Goal: Task Accomplishment & Management: Manage account settings

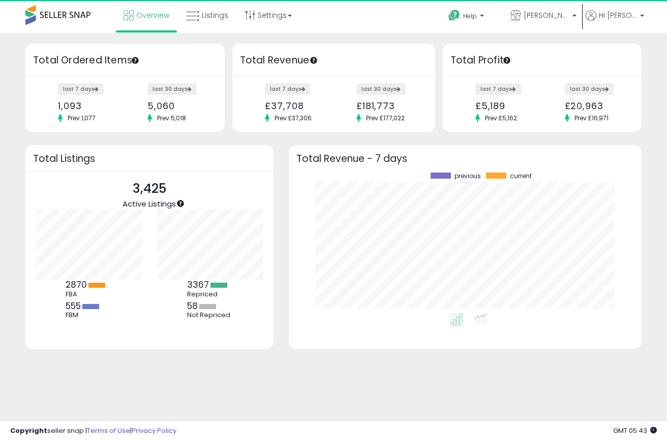
scroll to position [102, 121]
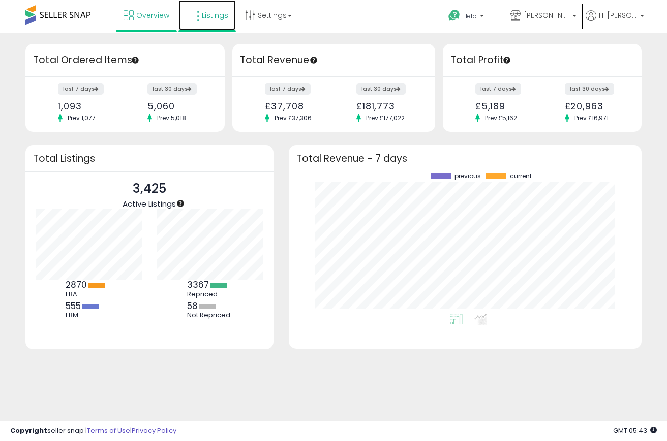
click at [204, 14] on span "Listings" at bounding box center [215, 15] width 26 height 10
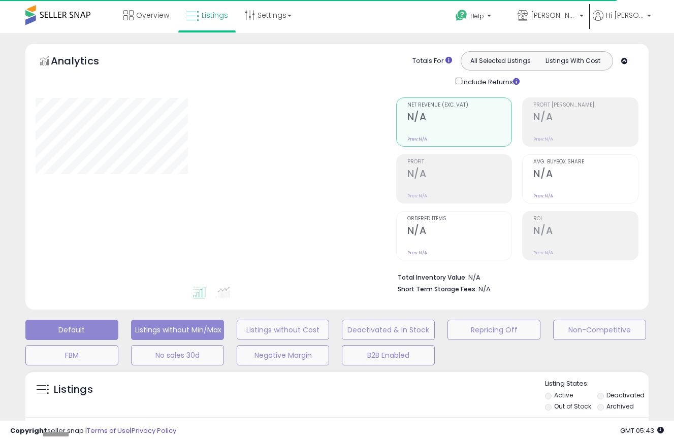
click at [153, 330] on button "Listings without Min/Max" at bounding box center [177, 330] width 93 height 20
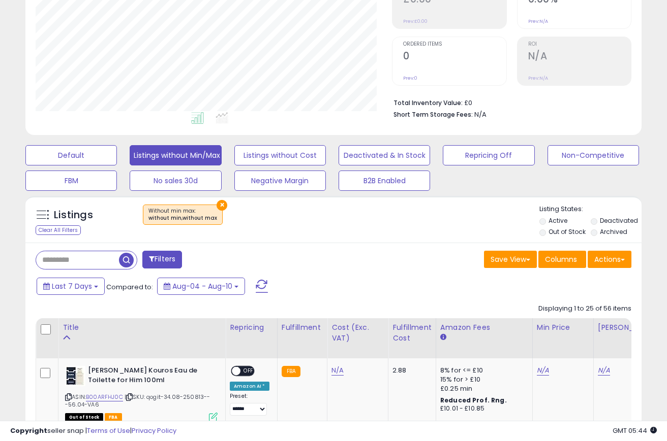
scroll to position [203, 0]
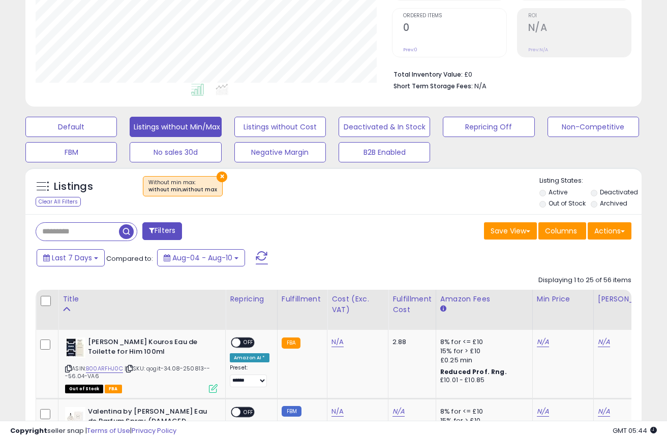
click at [89, 213] on div "Listings Clear All Filters × Without min max : without min,without max Listing …" at bounding box center [333, 191] width 616 height 47
click at [79, 229] on input "text" at bounding box center [106, 232] width 141 height 18
type input "**********"
click at [178, 226] on span "button" at bounding box center [184, 232] width 15 height 15
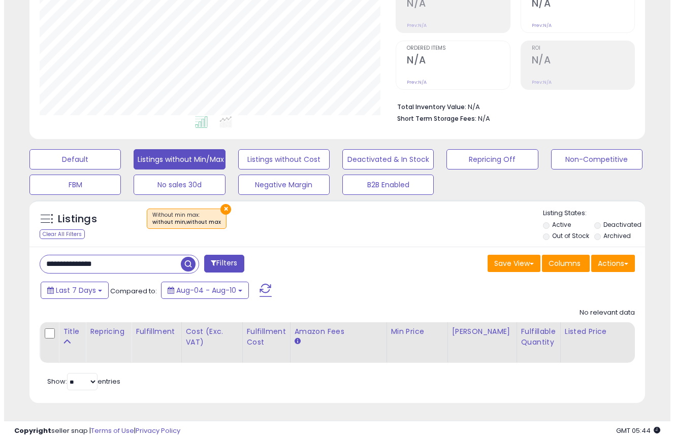
scroll to position [0, 0]
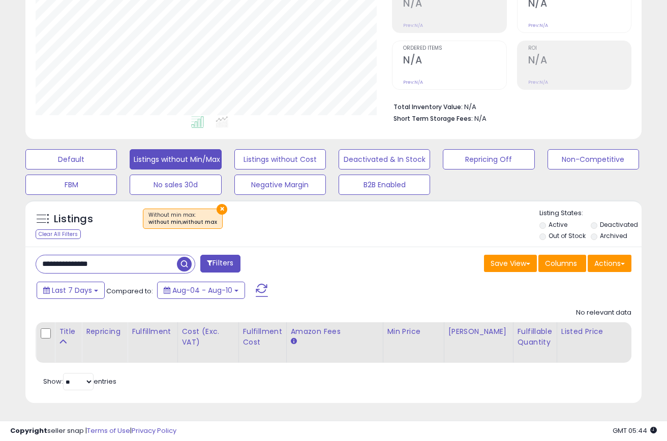
click at [143, 261] on input "**********" at bounding box center [106, 265] width 141 height 18
click at [143, 260] on input "**********" at bounding box center [106, 265] width 141 height 18
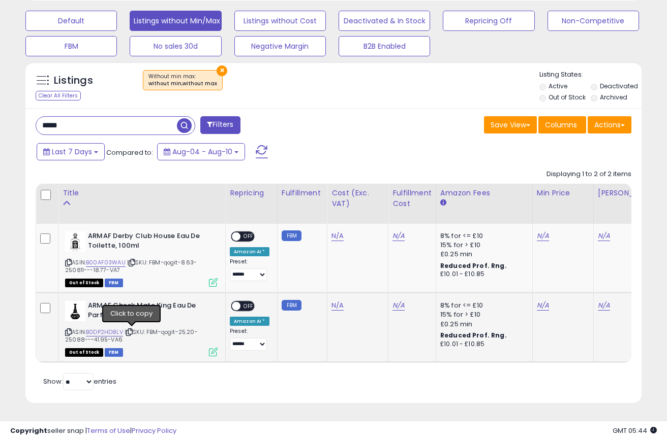
click at [133, 330] on icon at bounding box center [129, 333] width 7 height 6
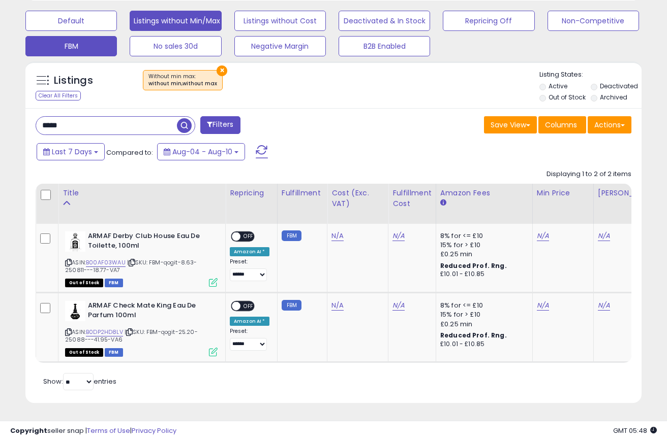
drag, startPoint x: 98, startPoint y: 118, endPoint x: 26, endPoint y: 35, distance: 109.9
click at [17, 115] on div "**********" at bounding box center [333, 75] width 656 height 682
type input "**********"
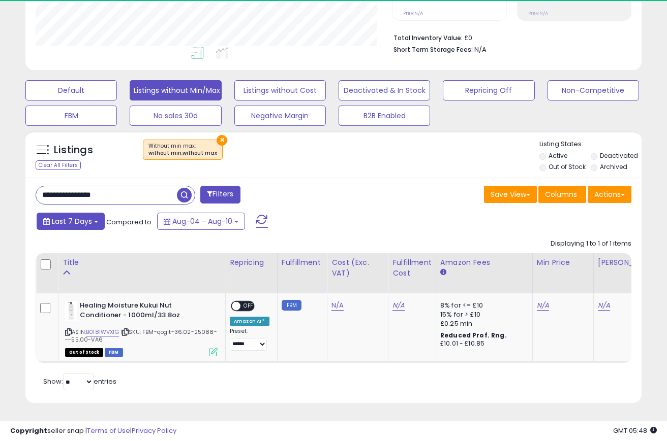
scroll to position [247, 0]
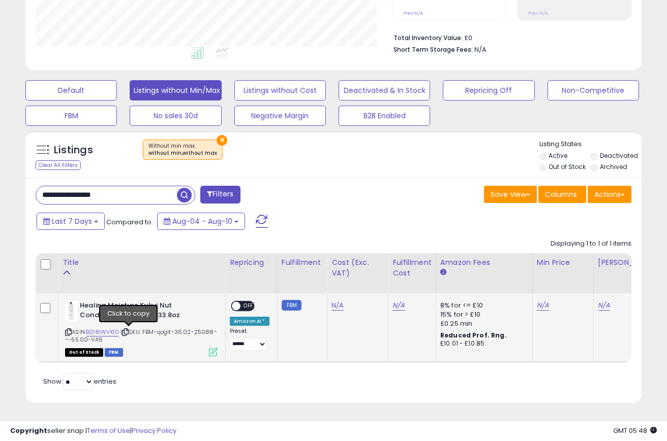
click at [129, 330] on icon at bounding box center [125, 333] width 7 height 6
click at [295, 386] on div "Retrieving listings data.. Displaying 1 to 1 of 1 items Title Repricing" at bounding box center [333, 314] width 595 height 160
click at [145, 80] on button "Listings without Min/Max" at bounding box center [175, 90] width 91 height 20
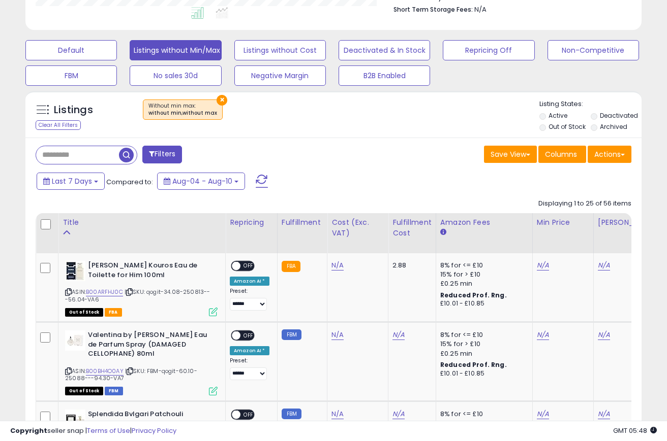
scroll to position [208, 356]
click at [129, 291] on icon at bounding box center [129, 293] width 7 height 6
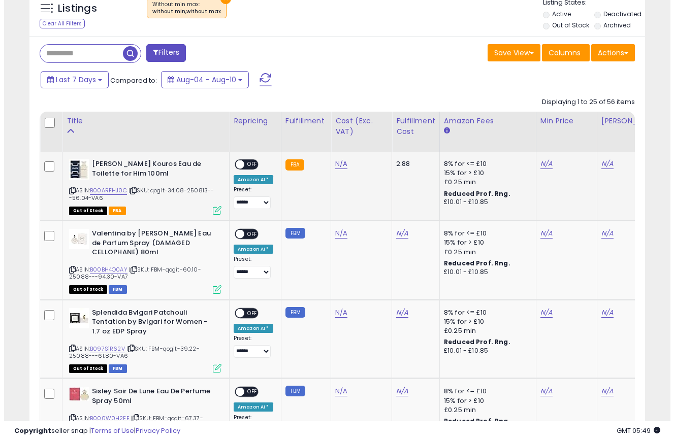
scroll to position [178, 0]
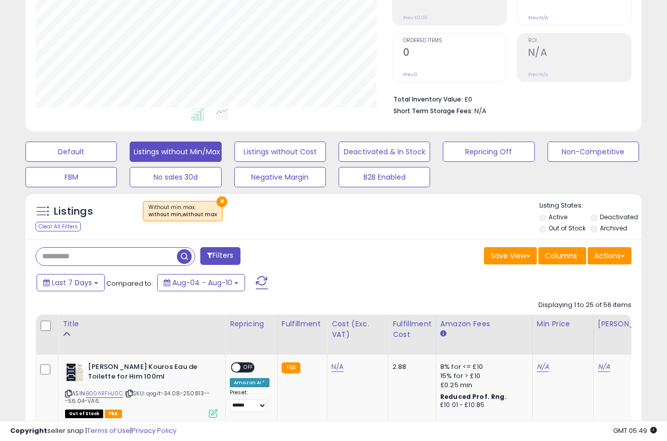
click at [74, 254] on input "text" at bounding box center [106, 257] width 141 height 18
type input "*******"
click at [181, 257] on span "button" at bounding box center [184, 256] width 15 height 15
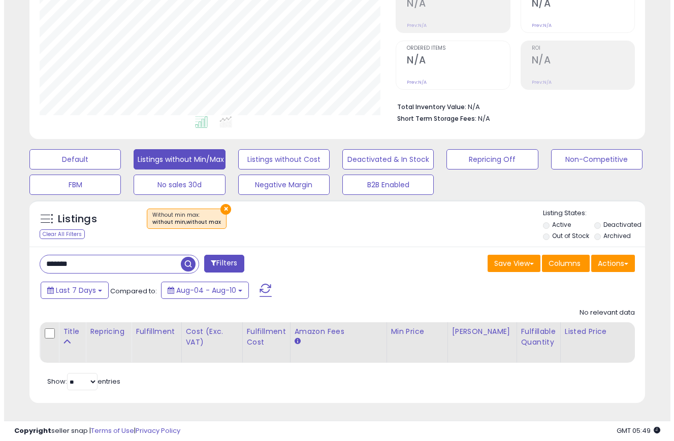
scroll to position [208, 356]
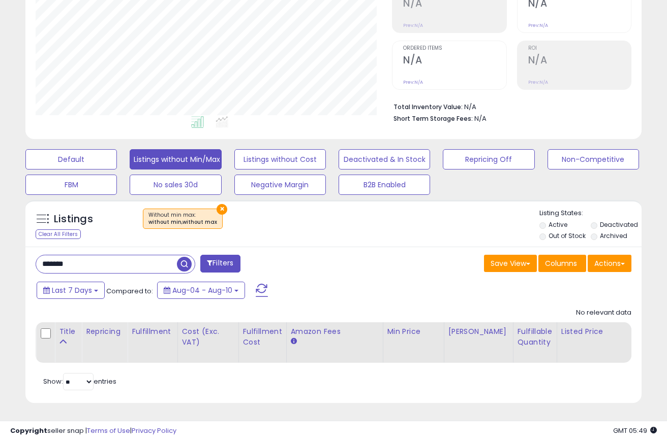
click at [103, 258] on input "*******" at bounding box center [106, 265] width 141 height 18
click at [220, 255] on button "Filters" at bounding box center [220, 264] width 40 height 18
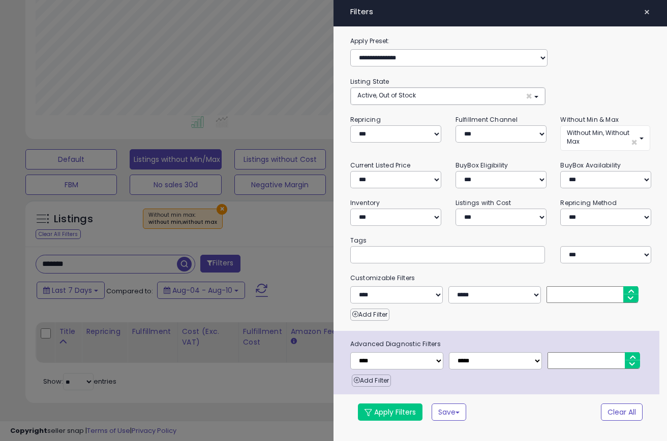
scroll to position [208, 361]
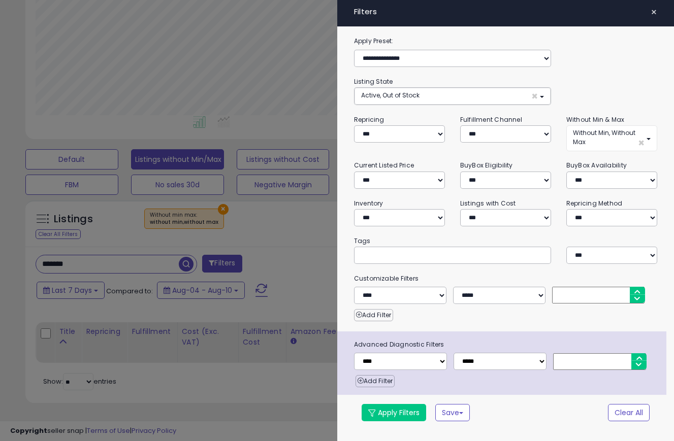
click at [220, 255] on div at bounding box center [337, 220] width 674 height 441
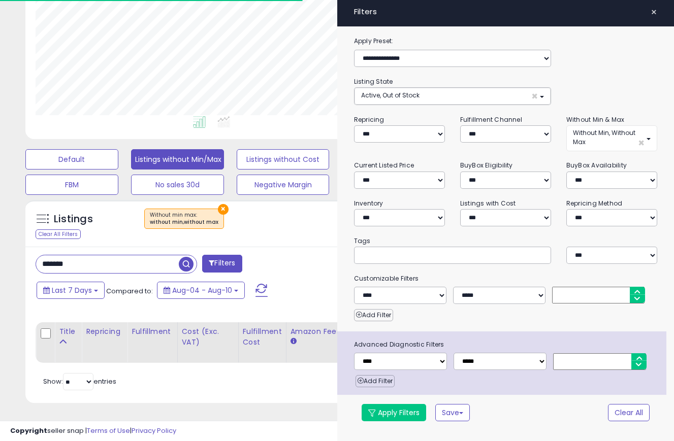
scroll to position [507843, 507695]
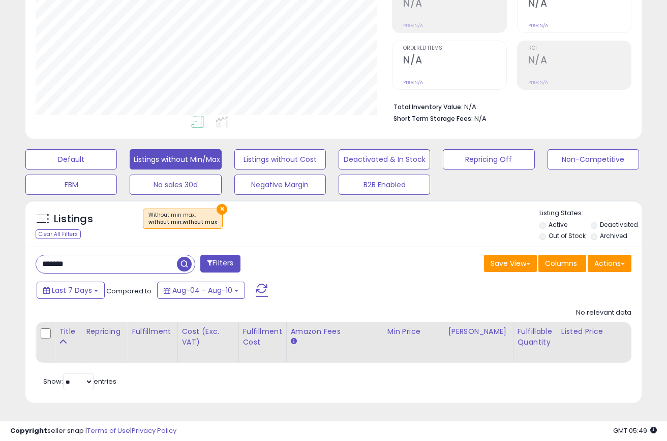
click at [93, 257] on input "*******" at bounding box center [106, 265] width 141 height 18
click at [216, 204] on button "×" at bounding box center [221, 209] width 11 height 11
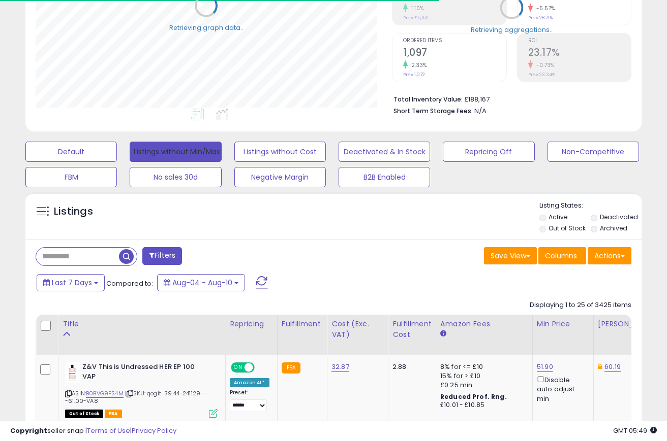
click at [171, 149] on button "Listings without Min/Max" at bounding box center [175, 152] width 91 height 20
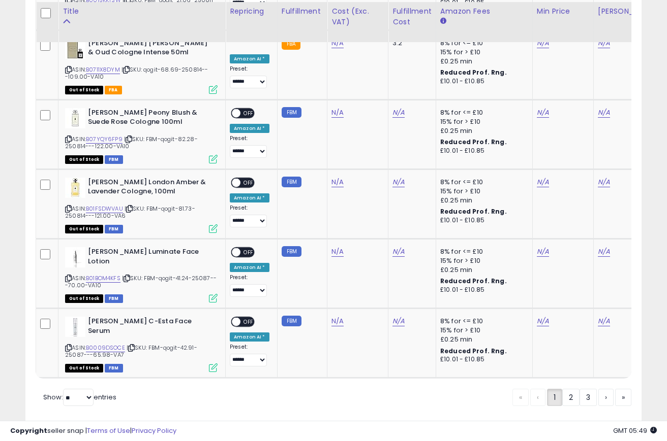
scroll to position [1982, 0]
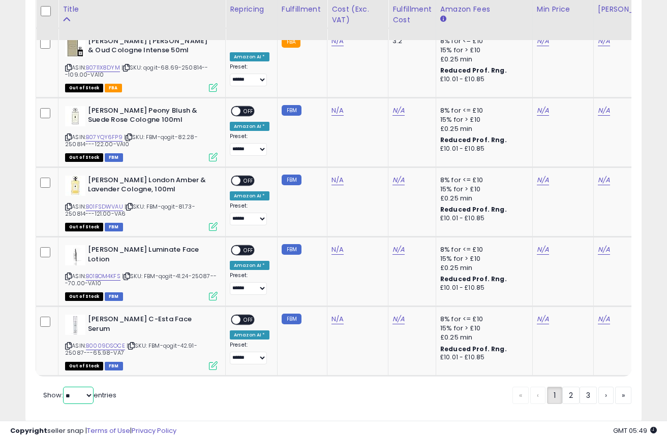
click at [83, 387] on select "** **" at bounding box center [78, 395] width 30 height 17
select select "**"
click at [64, 387] on select "** **" at bounding box center [78, 395] width 30 height 17
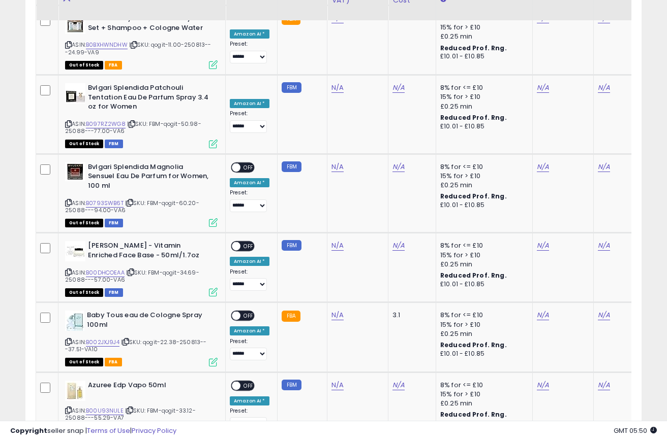
scroll to position [3909, 0]
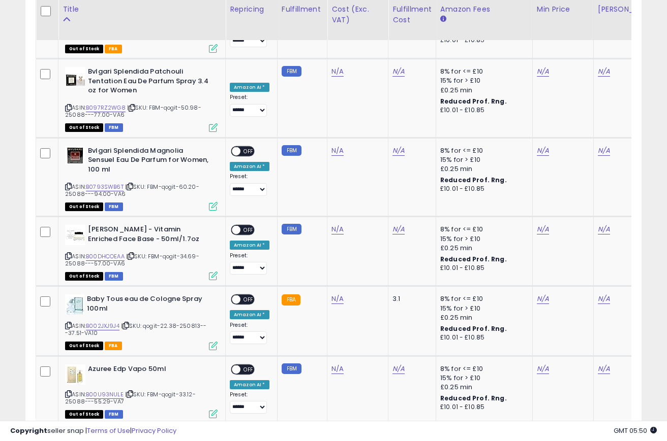
click at [615, 435] on link "2" at bounding box center [623, 443] width 16 height 17
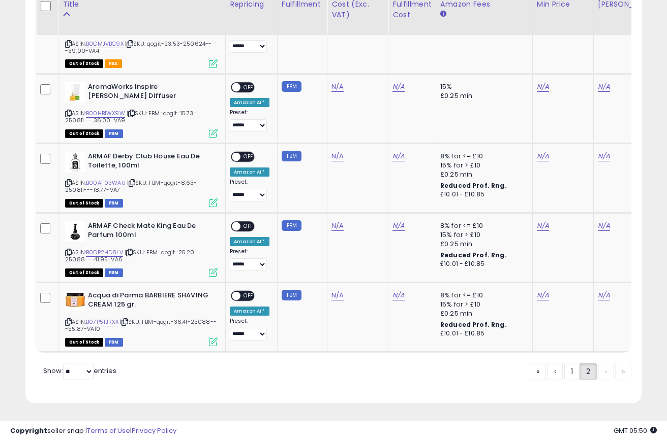
scroll to position [614, 0]
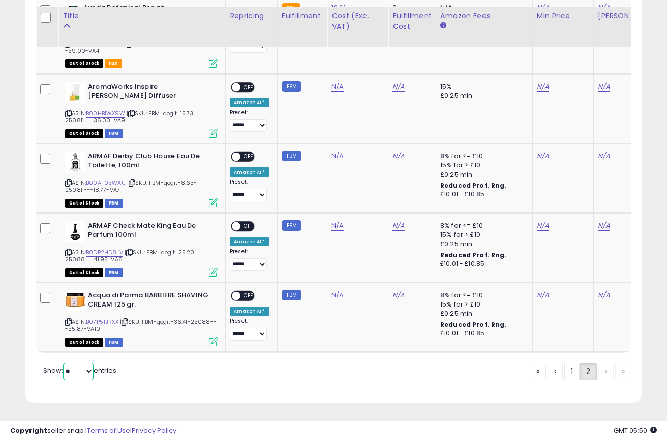
click at [91, 374] on select "** **" at bounding box center [78, 371] width 30 height 17
click at [598, 375] on link "1" at bounding box center [605, 371] width 15 height 17
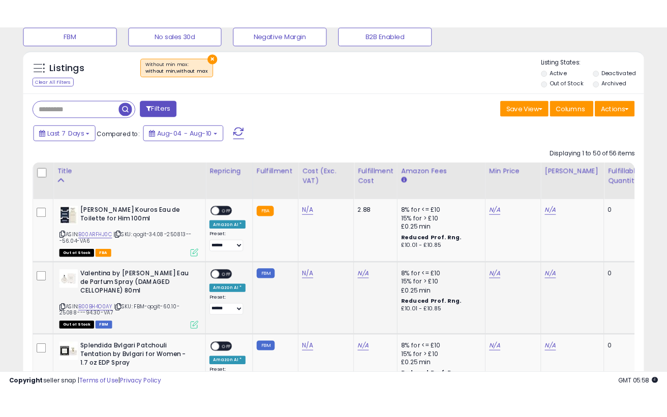
scroll to position [341, 0]
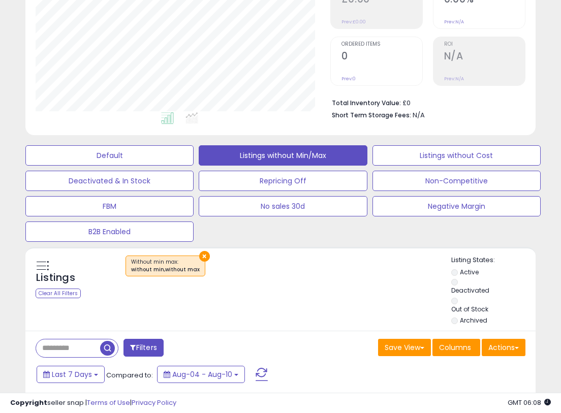
scroll to position [0, 0]
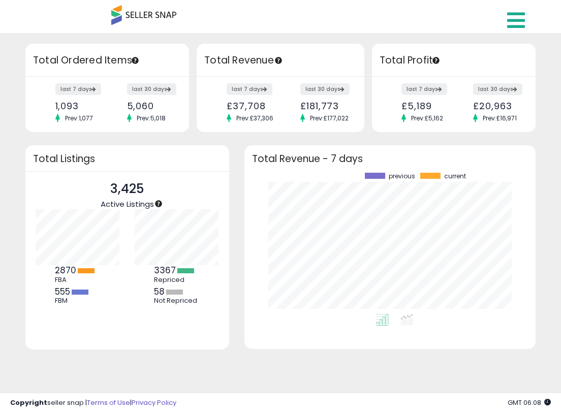
click at [522, 24] on icon at bounding box center [516, 20] width 18 height 20
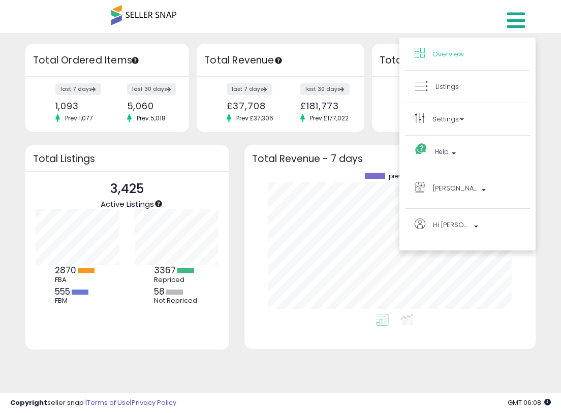
click at [463, 94] on li "Listings" at bounding box center [467, 87] width 125 height 33
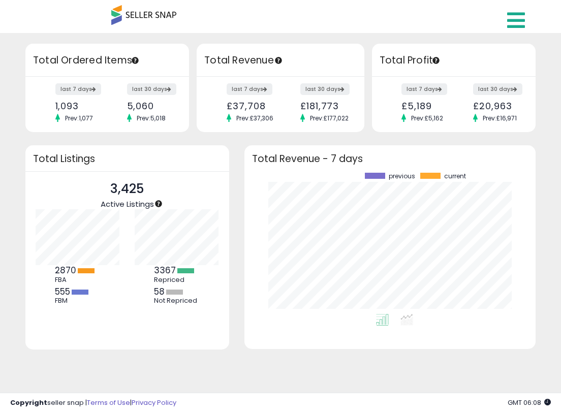
click at [516, 22] on icon at bounding box center [516, 20] width 18 height 20
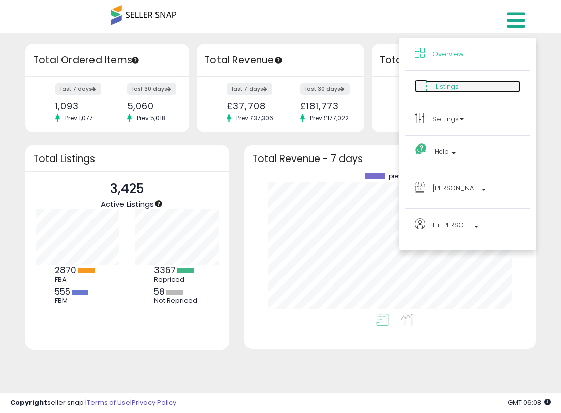
click at [453, 87] on span "Listings" at bounding box center [446, 87] width 23 height 10
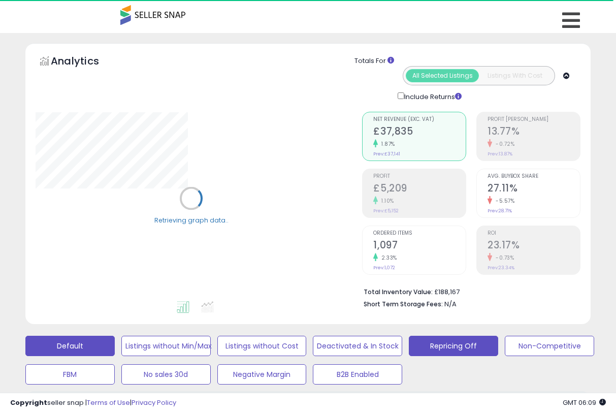
click at [211, 344] on button "Repricing Off" at bounding box center [165, 346] width 89 height 20
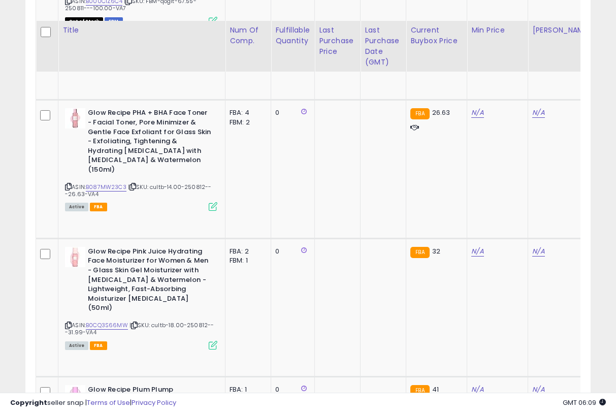
scroll to position [2153, 0]
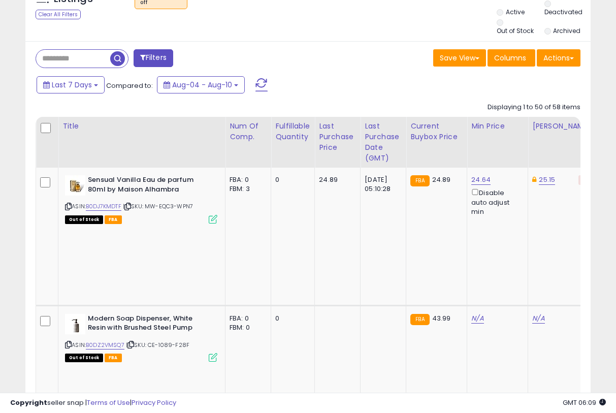
scroll to position [452, 0]
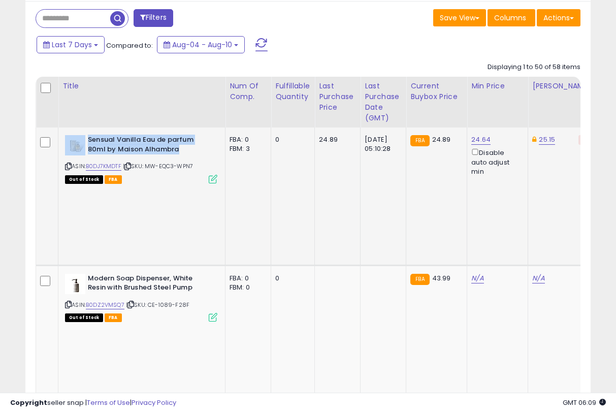
drag, startPoint x: 182, startPoint y: 144, endPoint x: 87, endPoint y: 131, distance: 95.5
click at [87, 135] on div "Sensual Vanilla Eau de parfum 80ml by Maison Alhambra" at bounding box center [141, 145] width 152 height 21
copy div "Sensual Vanilla Eau de parfum 80ml by Maison Alhambra"
click at [375, 35] on div "Last 7 Days Compared to: Aug-04 - Aug-10" at bounding box center [238, 46] width 409 height 23
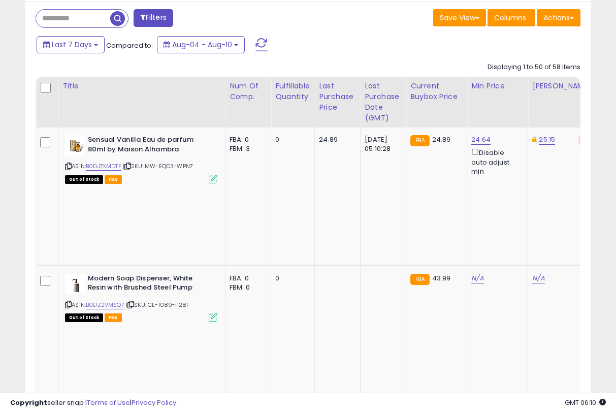
drag, startPoint x: 67, startPoint y: 157, endPoint x: 589, endPoint y: 17, distance: 540.9
click at [67, 164] on icon at bounding box center [68, 167] width 7 height 6
click at [329, 21] on div "Save View Save As New View Update Current View Columns Actions Import Export Vi…" at bounding box center [448, 19] width 280 height 20
click at [129, 164] on icon at bounding box center [127, 167] width 7 height 6
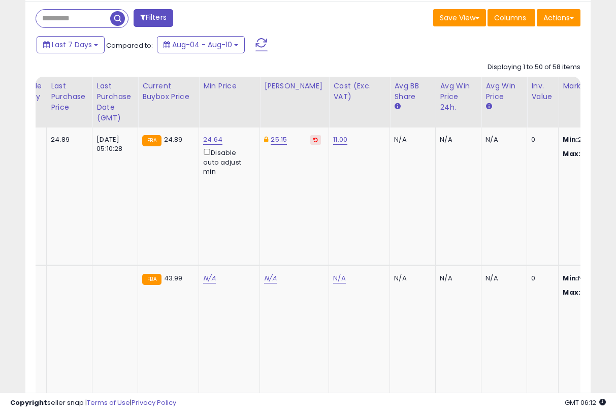
scroll to position [0, 0]
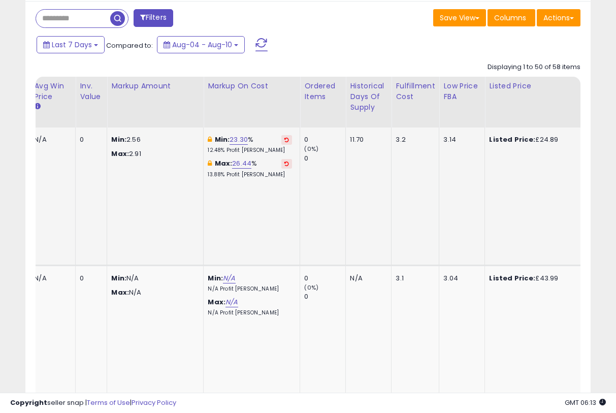
drag, startPoint x: 354, startPoint y: 12, endPoint x: 350, endPoint y: 122, distance: 109.8
click at [354, 12] on div "Save View Save As New View Update Current View Columns Actions Import Export Vi…" at bounding box center [448, 19] width 280 height 20
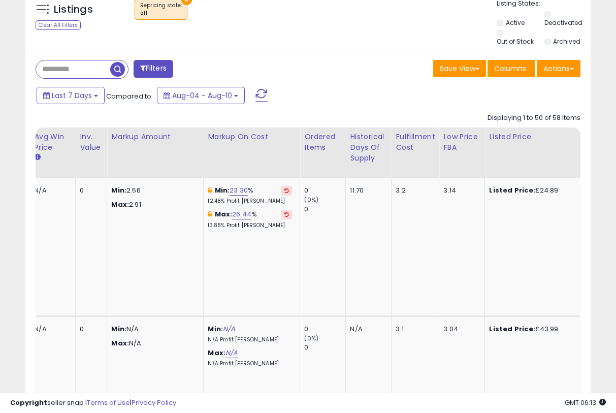
scroll to position [0, 504]
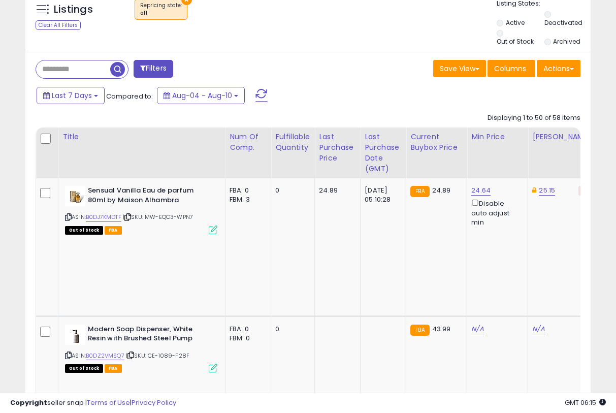
click at [293, 11] on div "× Repricing state : off" at bounding box center [309, 13] width 375 height 28
click at [423, 89] on div "Last 7 Days Compared to: Aug-04 - Aug-10" at bounding box center [238, 96] width 409 height 23
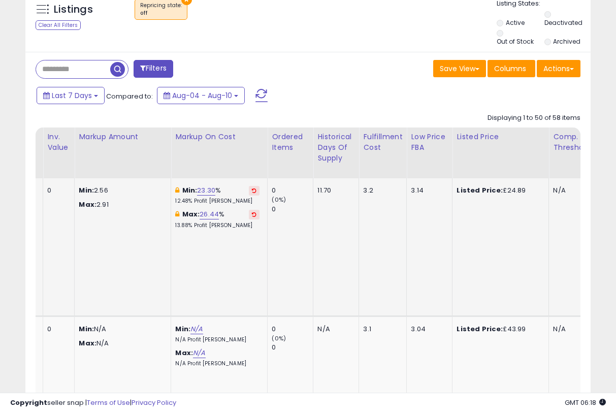
scroll to position [0, 747]
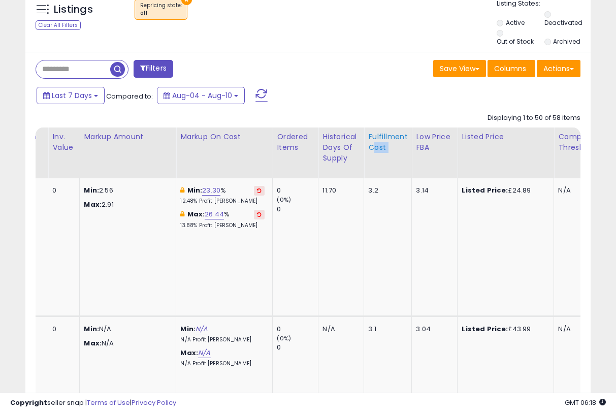
drag, startPoint x: 387, startPoint y: 142, endPoint x: 363, endPoint y: 140, distance: 24.0
click at [368, 140] on div "Fulfillment Cost" at bounding box center [387, 142] width 39 height 21
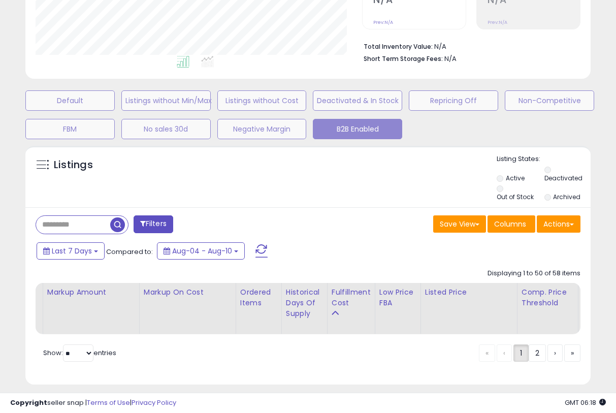
scroll to position [208, 327]
click at [219, 150] on div "Listings" at bounding box center [307, 265] width 565 height 239
select select "**"
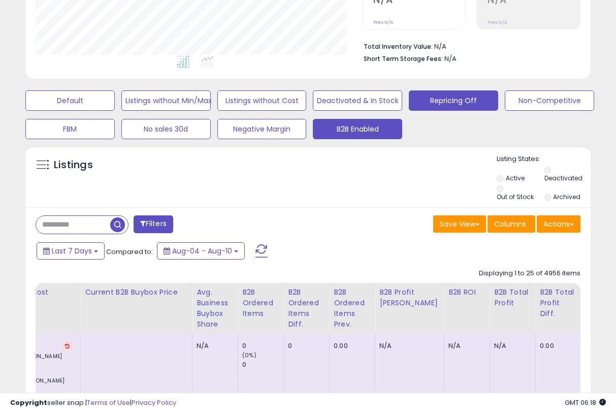
click at [115, 94] on button "Repricing Off" at bounding box center [69, 100] width 89 height 20
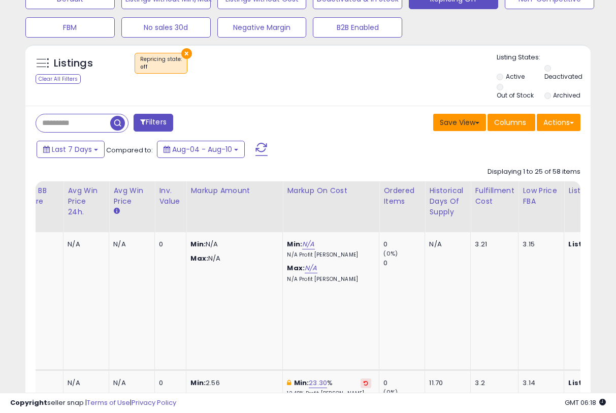
click at [480, 114] on button "Save View" at bounding box center [459, 122] width 53 height 17
click at [428, 138] on link "Save As New View" at bounding box center [434, 144] width 100 height 16
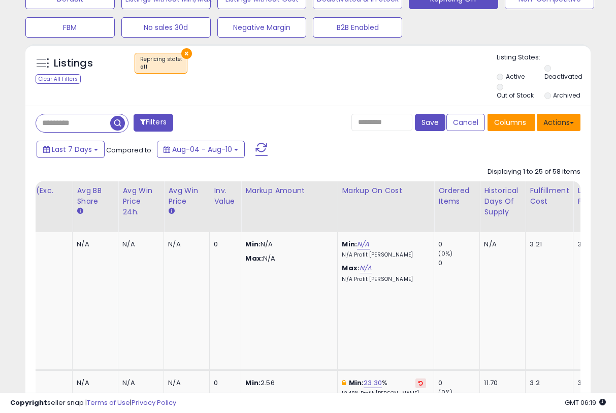
click at [560, 118] on button "Actions" at bounding box center [559, 122] width 44 height 17
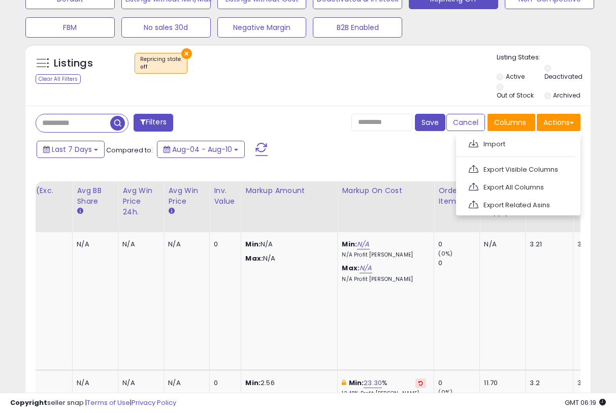
click at [410, 148] on div "Last 7 Days Compared to: Aug-04 - Aug-10" at bounding box center [238, 150] width 409 height 23
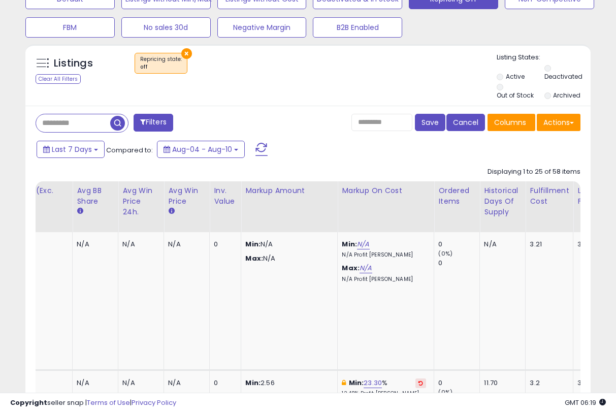
click at [462, 114] on button "Cancel" at bounding box center [466, 122] width 39 height 17
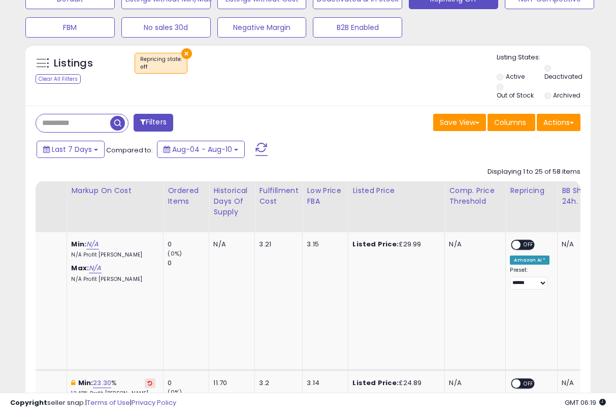
drag, startPoint x: 278, startPoint y: 200, endPoint x: 333, endPoint y: 146, distance: 76.9
click at [333, 146] on div "Last 7 Days Compared to: Aug-04 - Aug-10" at bounding box center [238, 150] width 409 height 23
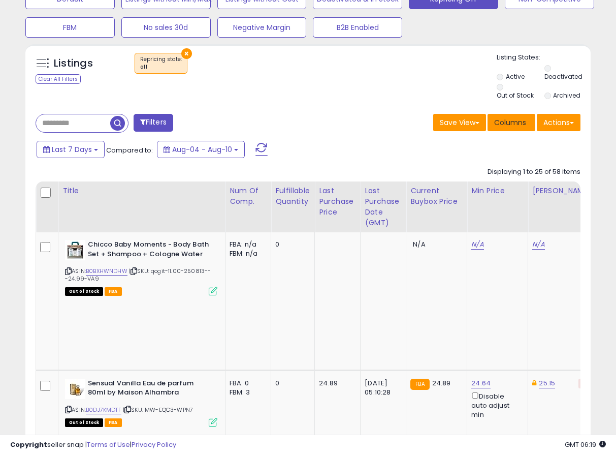
click at [513, 117] on span "Columns" at bounding box center [510, 122] width 32 height 10
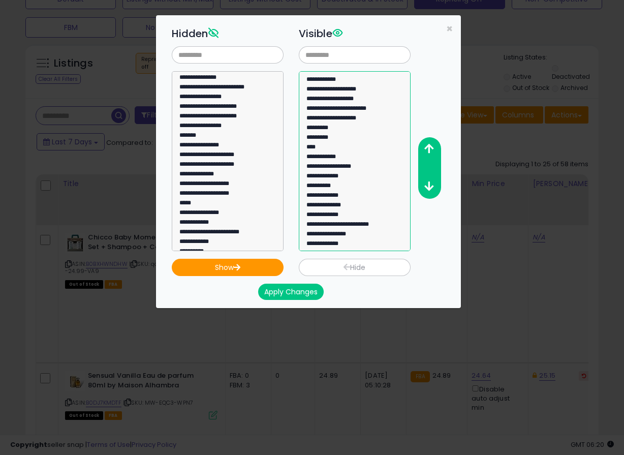
drag, startPoint x: 322, startPoint y: 243, endPoint x: 334, endPoint y: 233, distance: 16.2
select select "**********"
click at [334, 240] on option "**********" at bounding box center [350, 245] width 91 height 10
click at [434, 151] on button "button" at bounding box center [429, 149] width 23 height 19
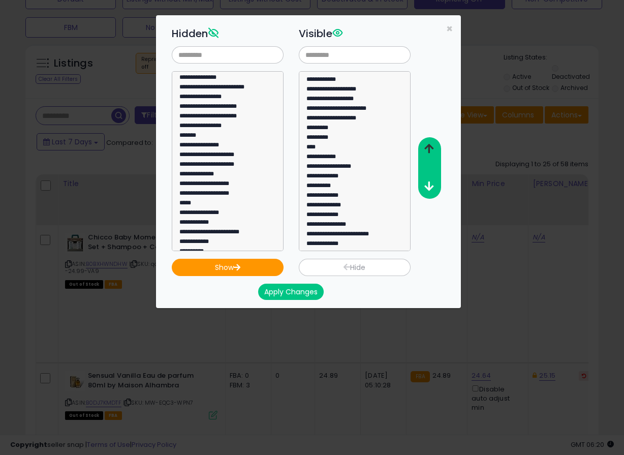
click at [434, 151] on button "button" at bounding box center [429, 149] width 23 height 19
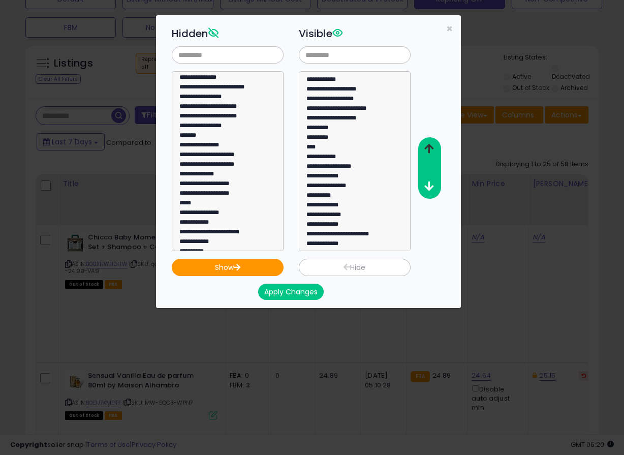
click at [434, 151] on button "button" at bounding box center [429, 149] width 23 height 19
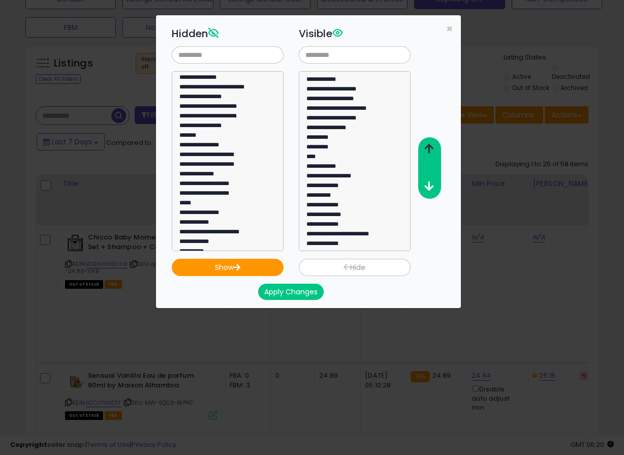
click at [434, 151] on button "button" at bounding box center [429, 149] width 23 height 19
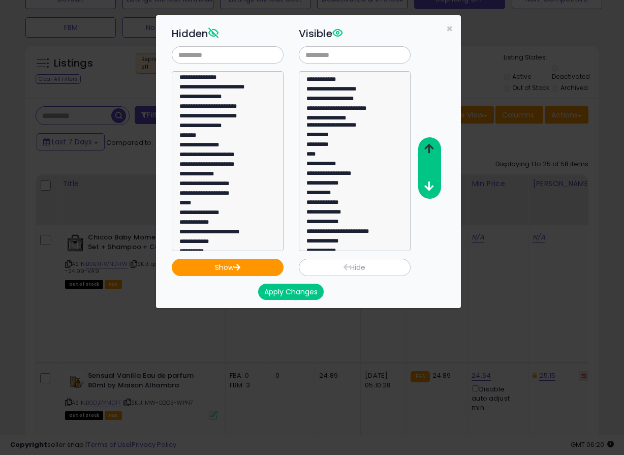
click at [434, 151] on button "button" at bounding box center [429, 149] width 23 height 19
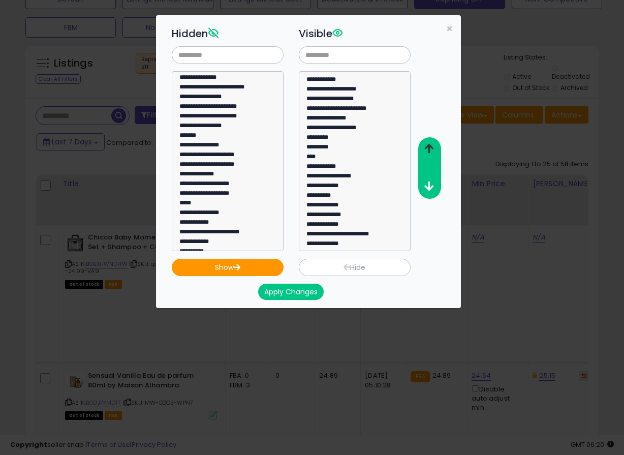
click at [434, 151] on button "button" at bounding box center [429, 149] width 23 height 19
click at [298, 290] on button "Apply Changes" at bounding box center [291, 291] width 66 height 16
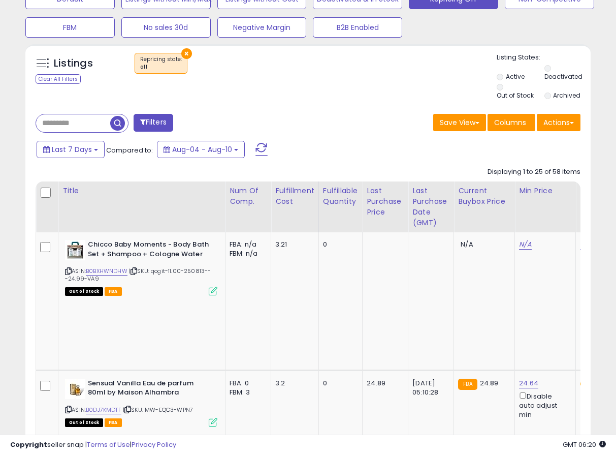
scroll to position [507843, 507725]
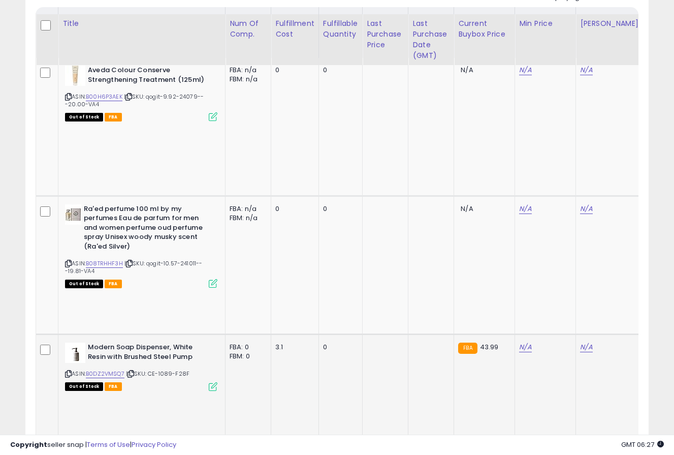
scroll to position [501, 0]
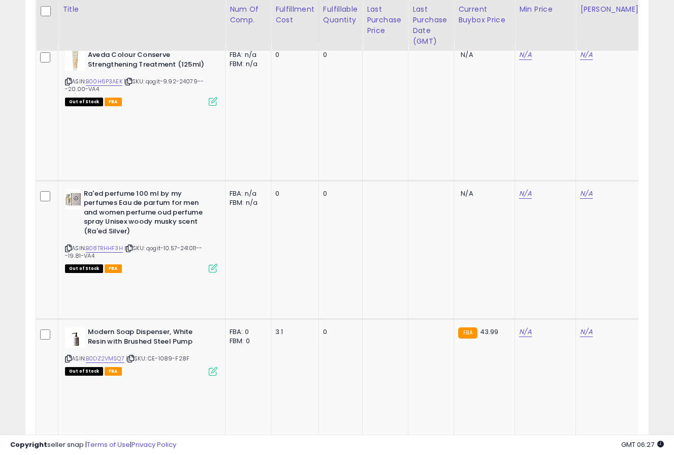
drag, startPoint x: 11, startPoint y: 314, endPoint x: 101, endPoint y: 306, distance: 90.8
click at [524, 448] on div "Copyright seller snap | Terms of Use | Privacy Policy GMT 06:27 Authorization r…" at bounding box center [337, 444] width 674 height 20
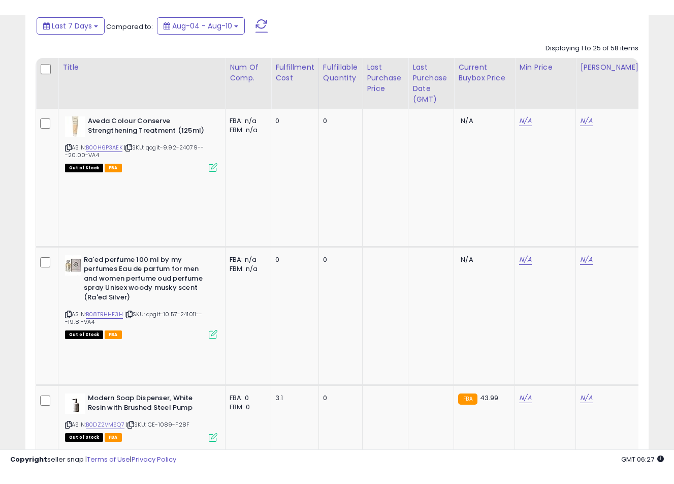
scroll to position [400, 0]
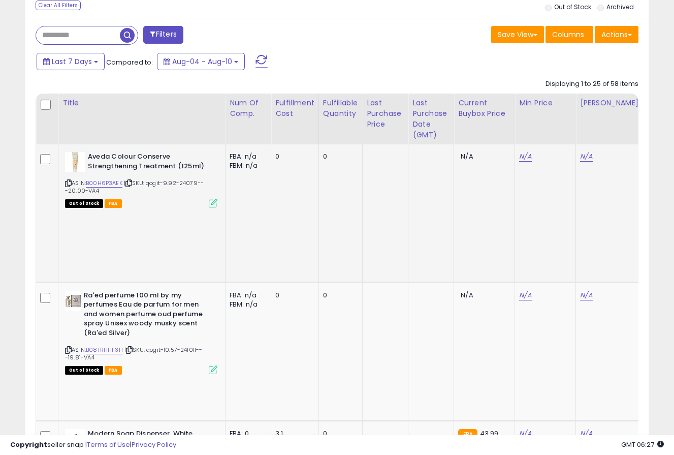
click at [66, 182] on icon at bounding box center [68, 183] width 7 height 6
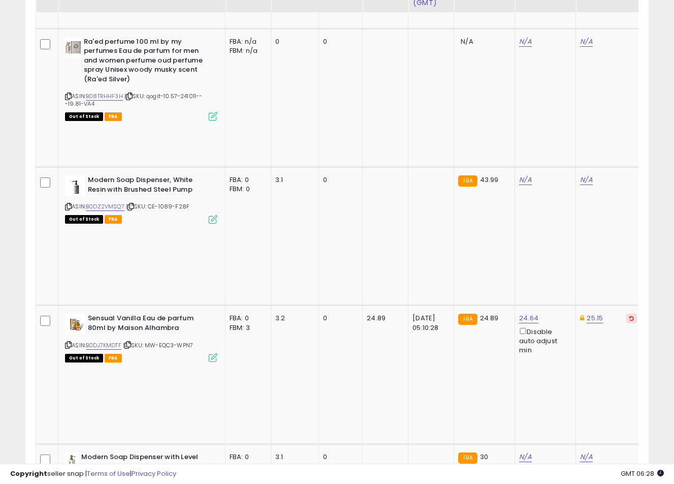
scroll to position [654, 0]
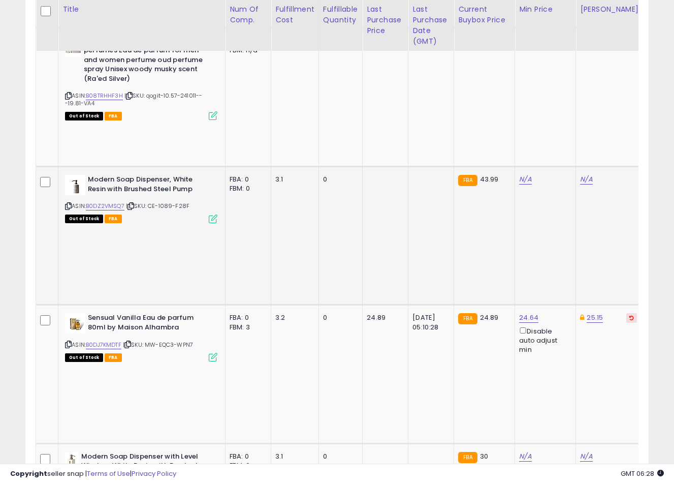
click at [68, 203] on icon at bounding box center [68, 206] width 7 height 6
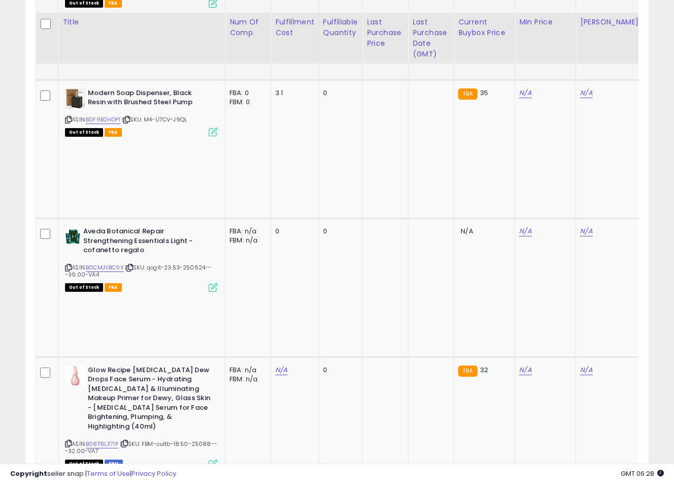
scroll to position [1365, 0]
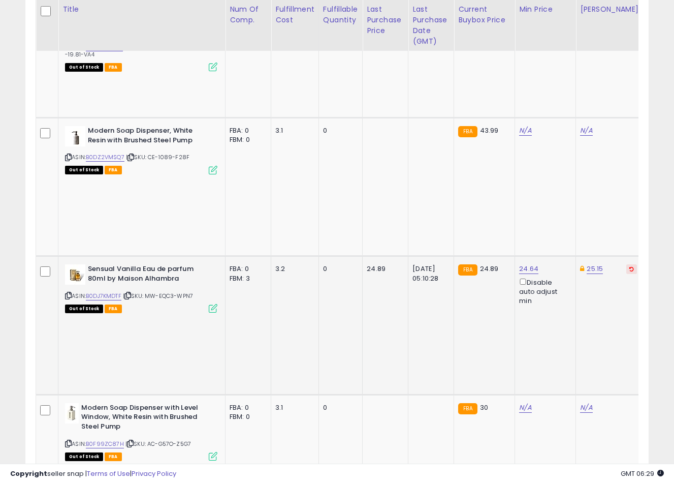
scroll to position [705, 0]
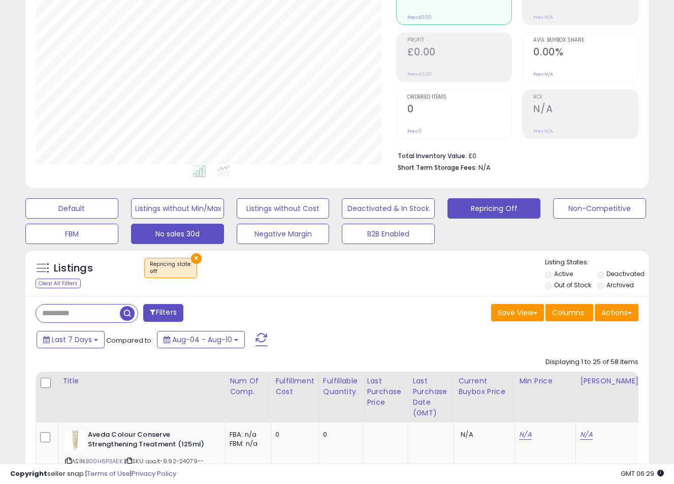
scroll to position [0, 0]
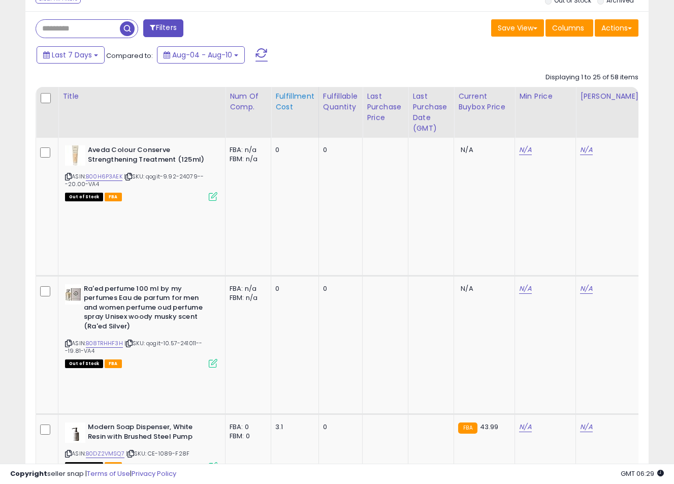
click at [305, 108] on div "Fulfillment Cost" at bounding box center [294, 101] width 39 height 21
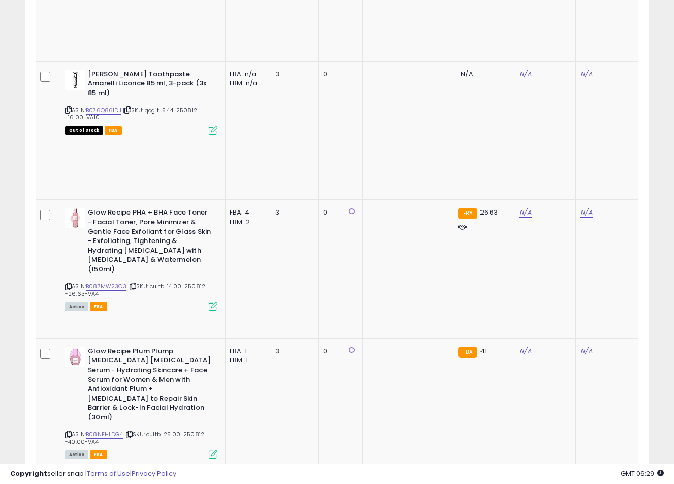
scroll to position [2074, 0]
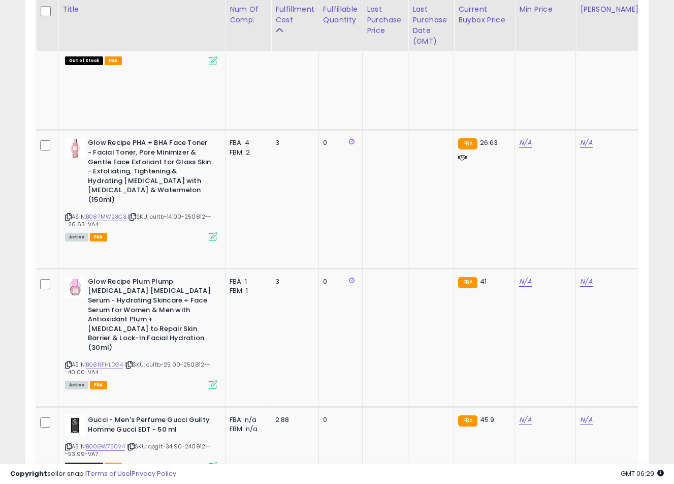
select select "**"
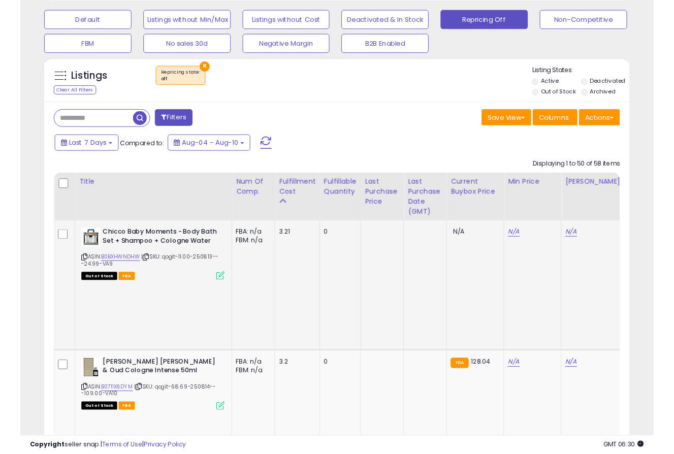
scroll to position [507843, 507691]
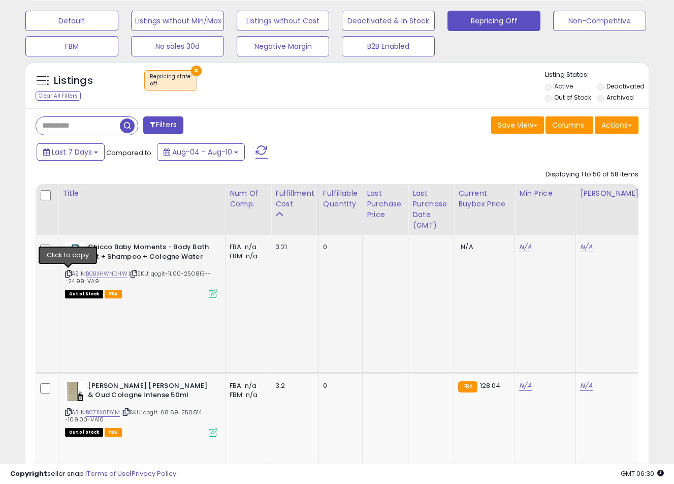
click at [67, 271] on icon at bounding box center [68, 274] width 7 height 6
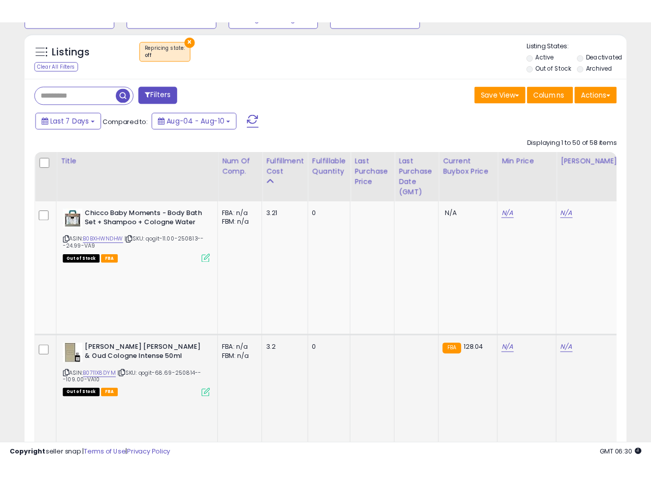
scroll to position [360, 0]
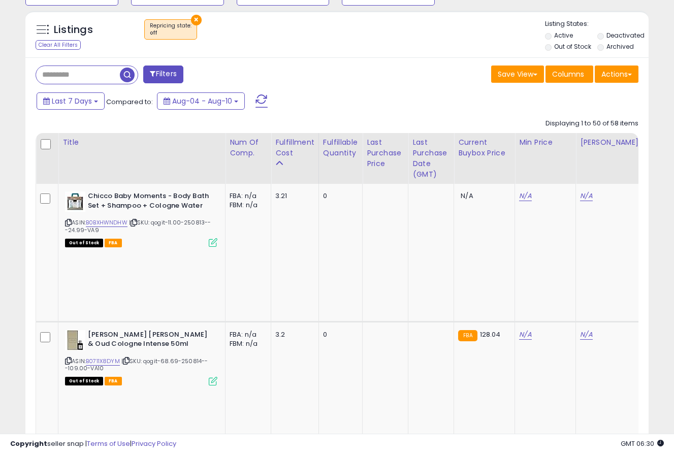
drag, startPoint x: 11, startPoint y: 211, endPoint x: 247, endPoint y: 178, distance: 238.0
drag, startPoint x: 116, startPoint y: 199, endPoint x: 86, endPoint y: 192, distance: 31.3
click at [85, 192] on div "Chicco Baby Moments - Body Bath Set + Shampoo + Cologne Water" at bounding box center [141, 202] width 152 height 21
copy b "Chicco Baby Moments - Body Bath Set + Shampoo + Cologne Water"
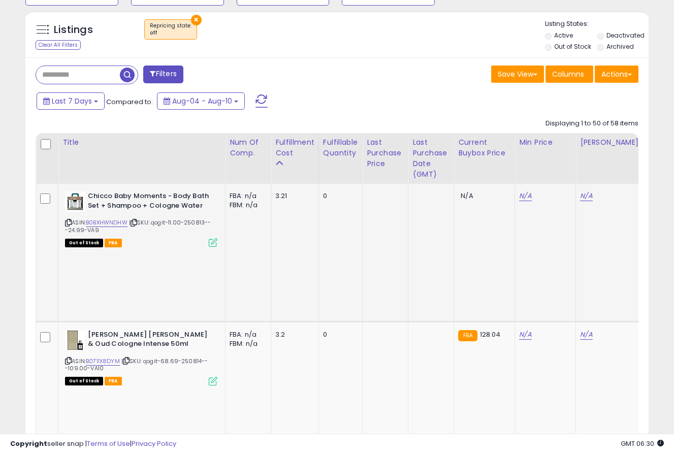
click at [68, 224] on icon at bounding box center [68, 223] width 7 height 6
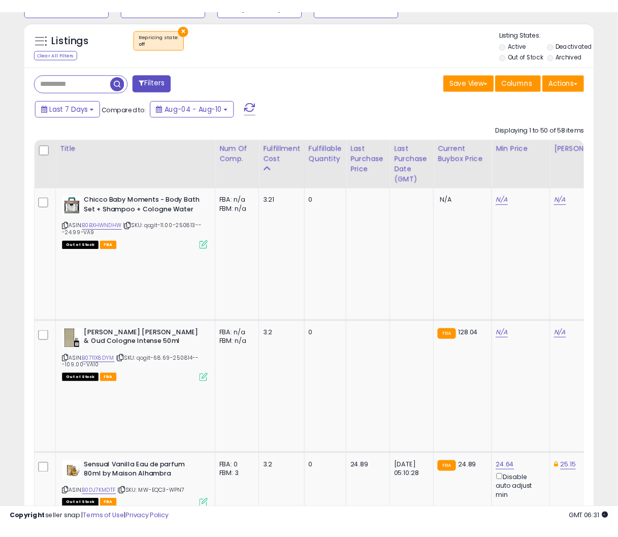
scroll to position [208, 345]
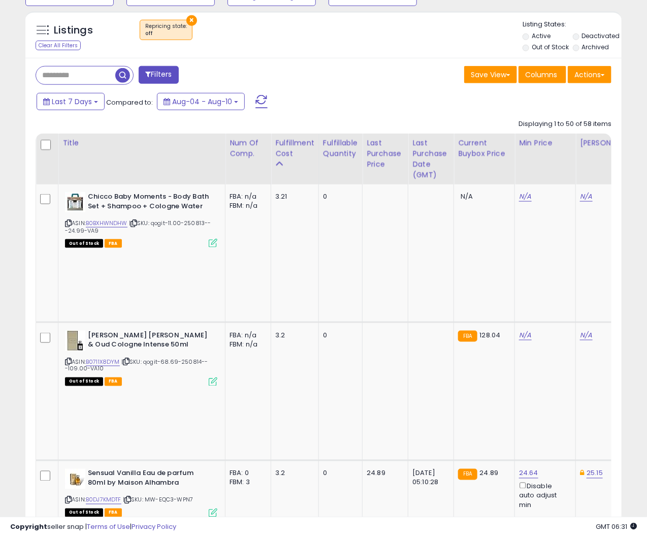
drag, startPoint x: 576, startPoint y: 0, endPoint x: 652, endPoint y: 427, distance: 434.1
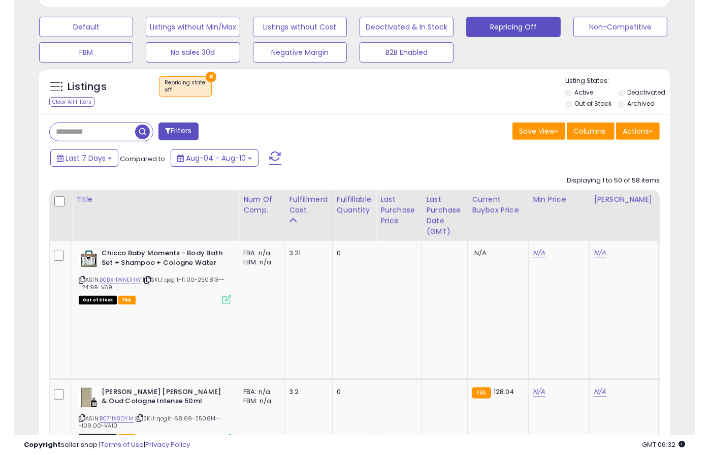
scroll to position [360, 0]
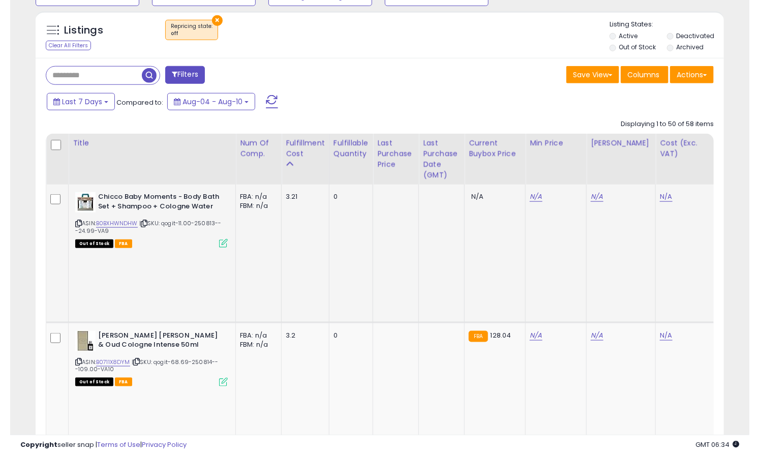
scroll to position [507843, 507653]
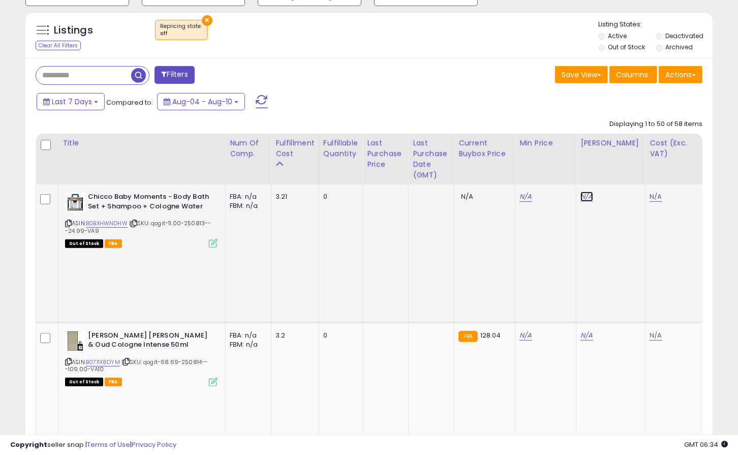
click at [589, 197] on link "N/A" at bounding box center [586, 197] width 12 height 10
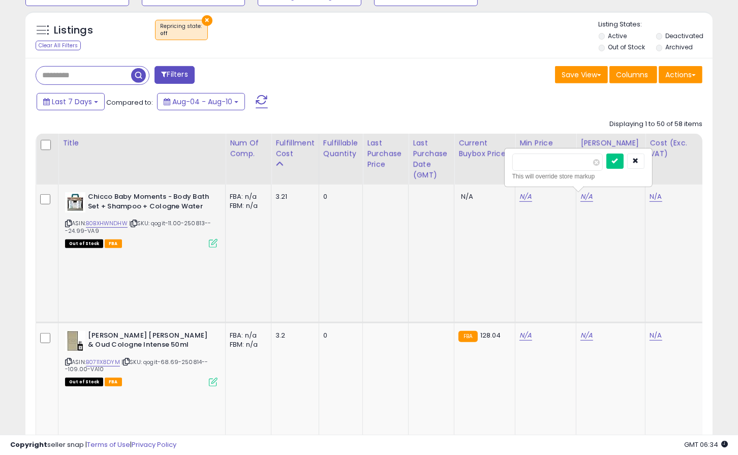
type input "*****"
click at [618, 161] on icon "submit" at bounding box center [615, 160] width 6 height 6
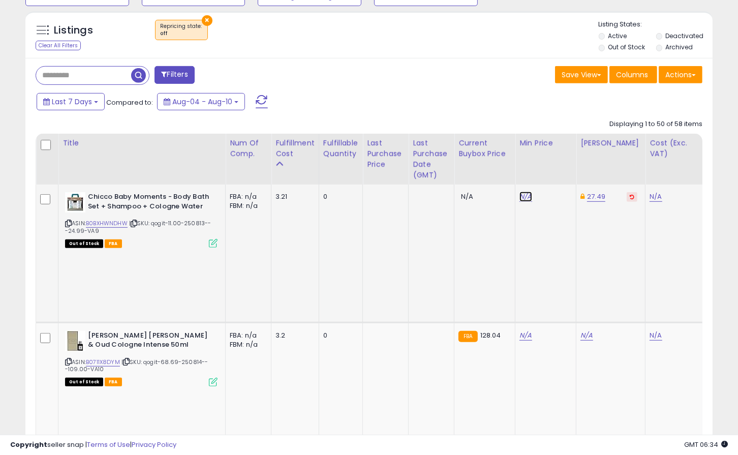
click at [525, 197] on link "N/A" at bounding box center [525, 197] width 12 height 10
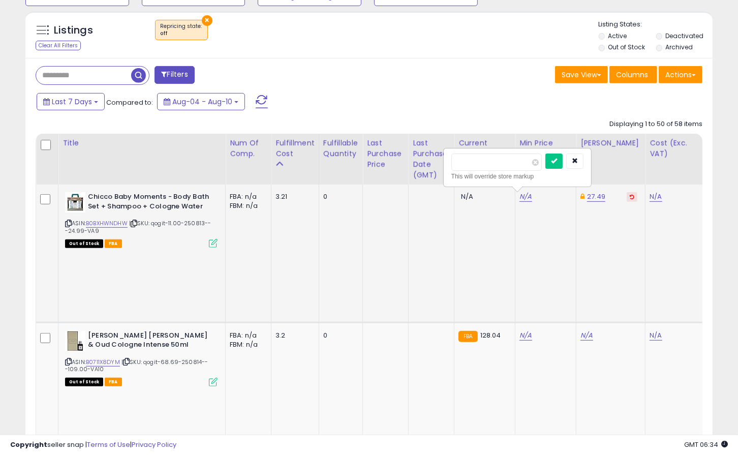
type input "*****"
click button "submit" at bounding box center [553, 160] width 17 height 15
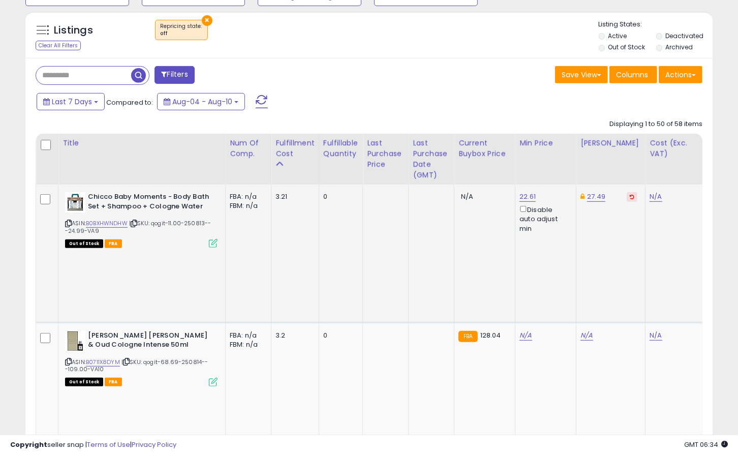
drag, startPoint x: 710, startPoint y: 232, endPoint x: 715, endPoint y: 234, distance: 5.9
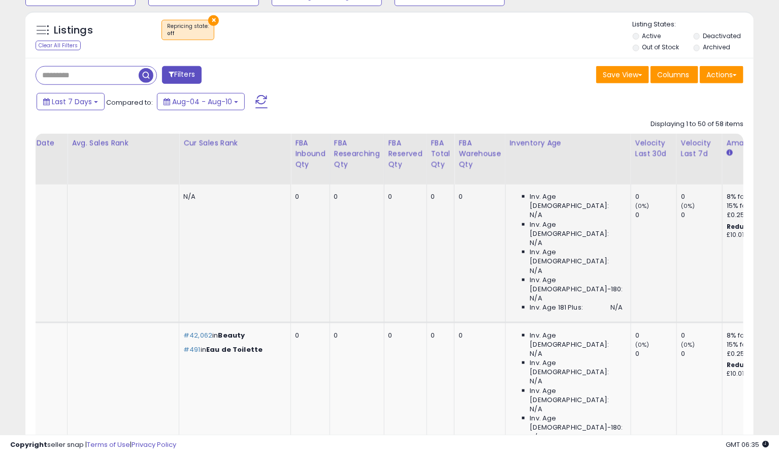
scroll to position [0, 0]
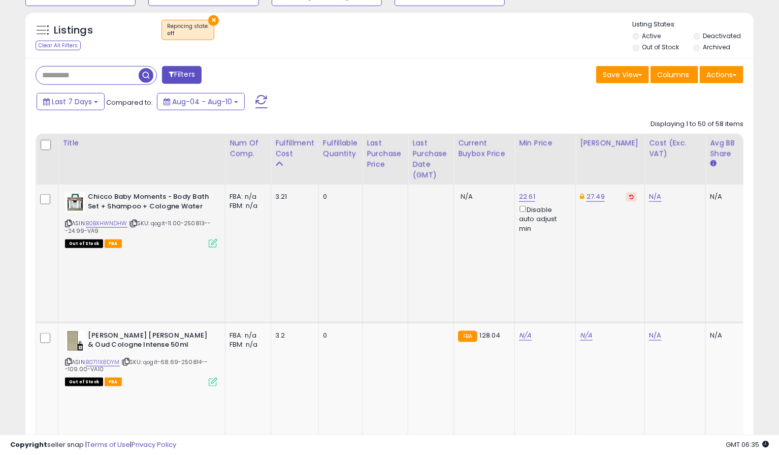
drag, startPoint x: 7, startPoint y: 269, endPoint x: 51, endPoint y: 239, distance: 53.4
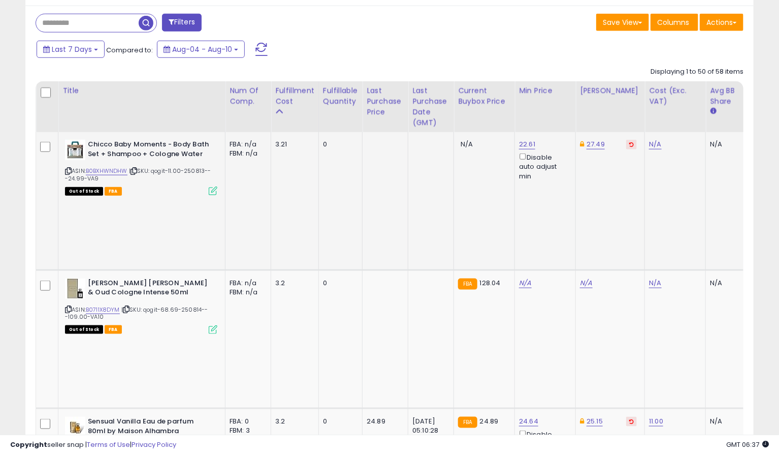
scroll to position [417, 0]
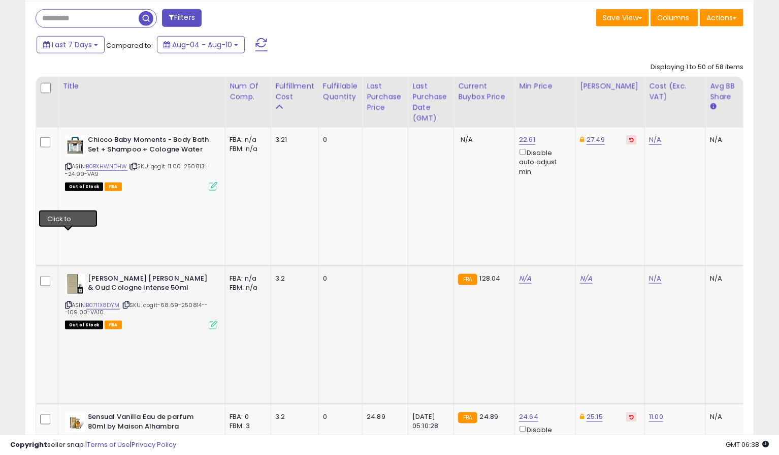
click at [67, 302] on icon at bounding box center [68, 305] width 7 height 6
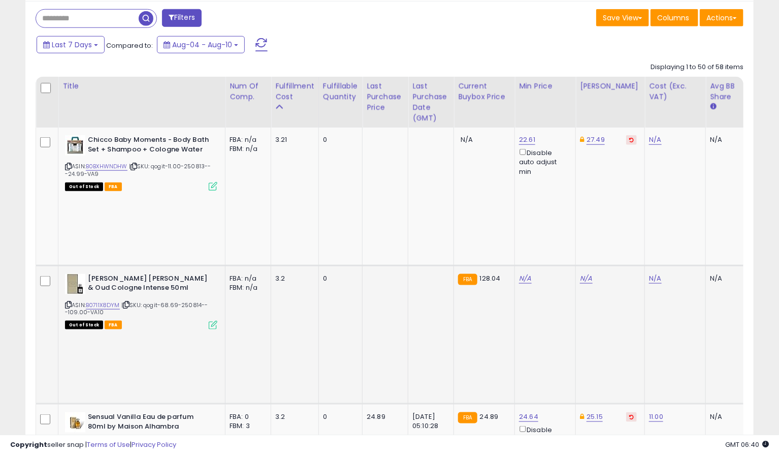
scroll to position [473, 0]
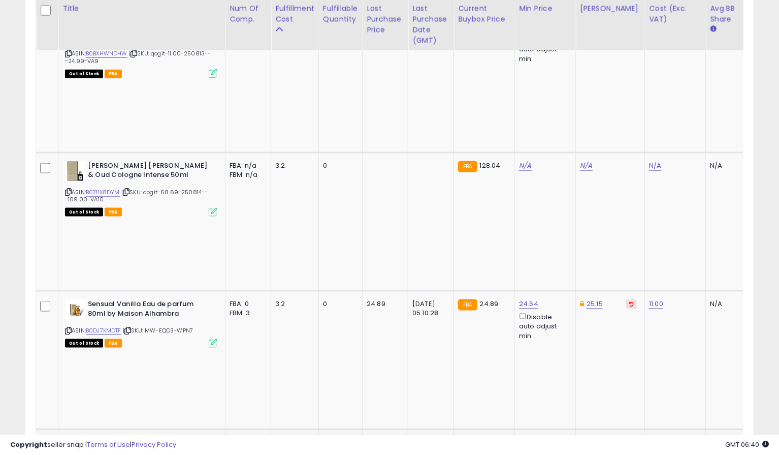
scroll to position [586, 0]
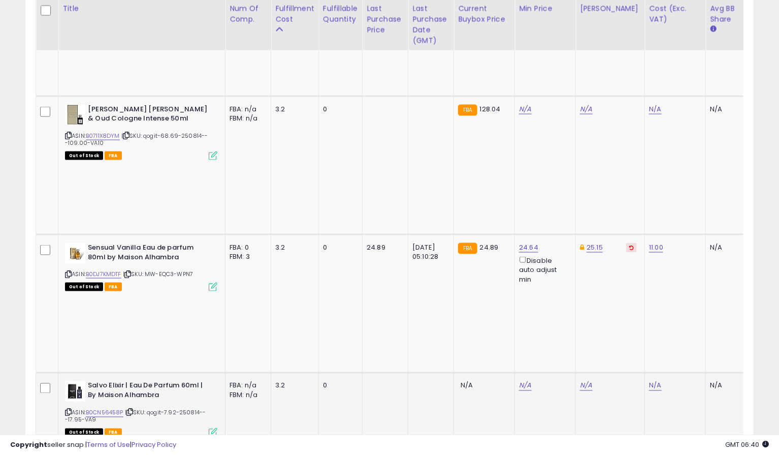
click at [68, 409] on icon at bounding box center [68, 412] width 7 height 6
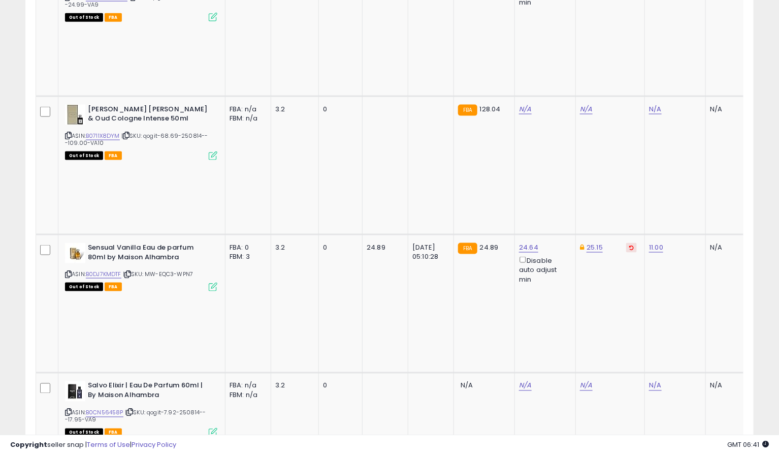
scroll to position [473, 0]
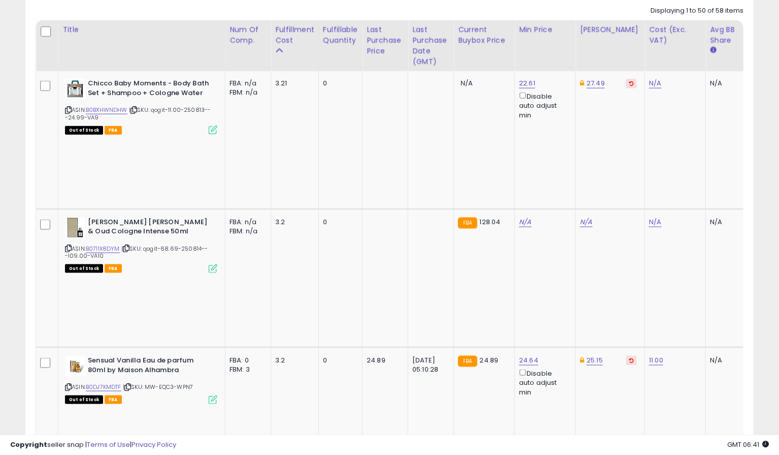
click at [585, 227] on link "N/A" at bounding box center [586, 222] width 12 height 10
click at [574, 252] on input "number" at bounding box center [557, 251] width 90 height 17
type input "*****"
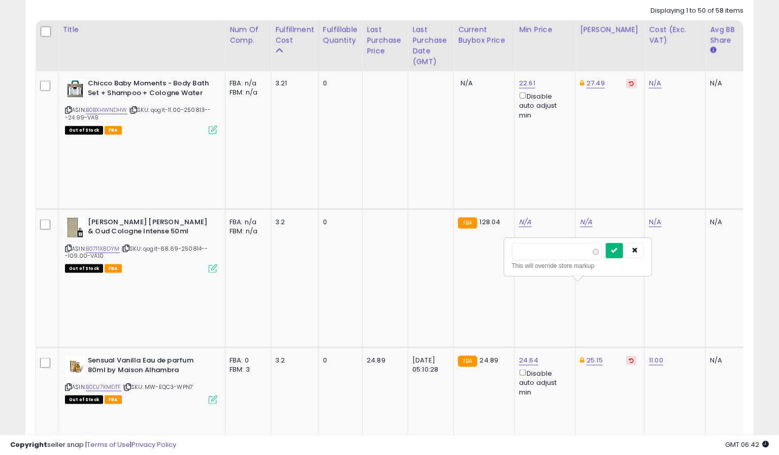
click at [618, 251] on icon "submit" at bounding box center [615, 250] width 6 height 6
click at [523, 227] on link "N/A" at bounding box center [525, 222] width 12 height 10
click at [521, 254] on input "number" at bounding box center [496, 251] width 90 height 17
type input "*****"
click button "submit" at bounding box center [553, 250] width 17 height 15
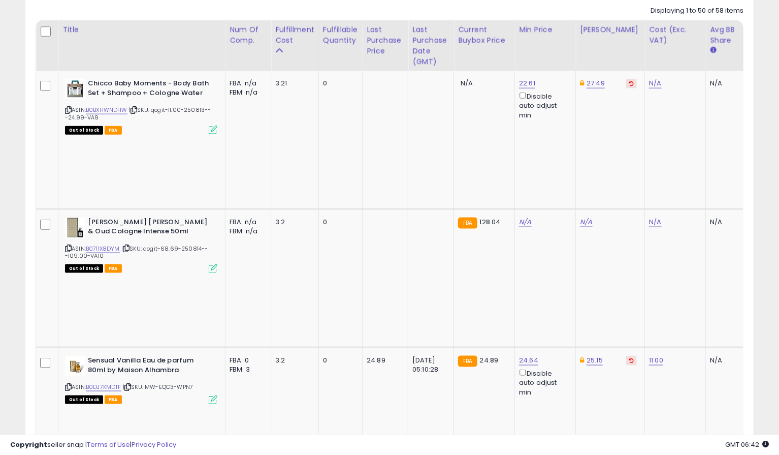
click at [131, 384] on icon at bounding box center [127, 387] width 7 height 6
click at [65, 384] on icon at bounding box center [68, 387] width 7 height 6
click at [67, 384] on icon at bounding box center [68, 387] width 7 height 6
drag, startPoint x: 771, startPoint y: 376, endPoint x: 523, endPoint y: 211, distance: 297.7
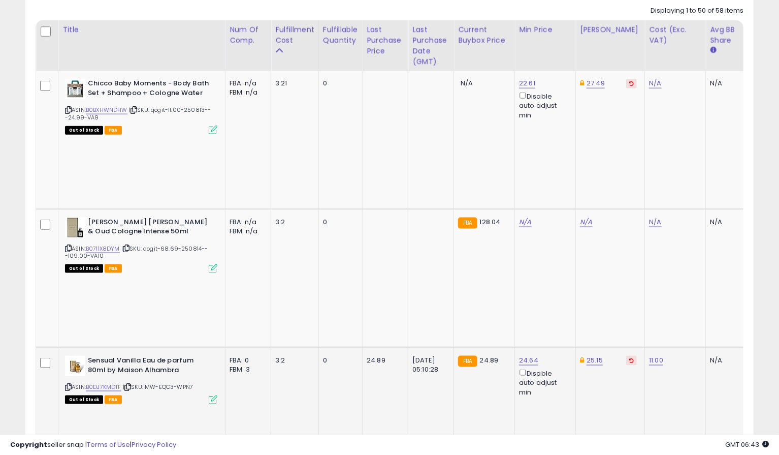
click at [623, 88] on link "11.00" at bounding box center [655, 83] width 12 height 10
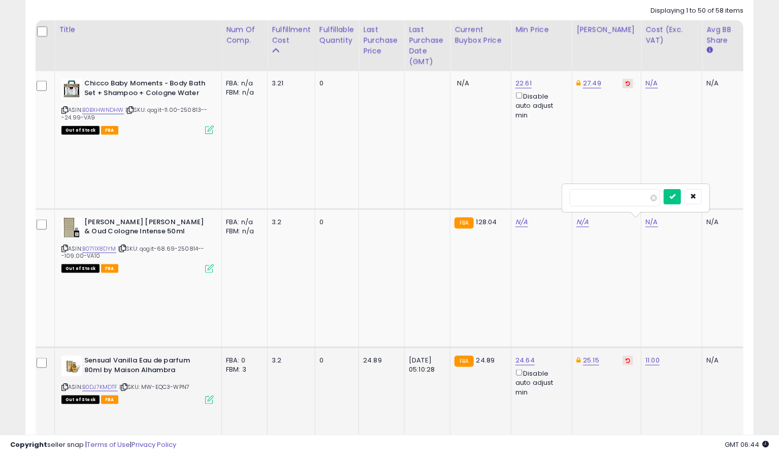
scroll to position [0, 4]
drag, startPoint x: 621, startPoint y: 199, endPoint x: 575, endPoint y: 197, distance: 46.8
click at [575, 197] on input "*****" at bounding box center [615, 197] width 90 height 17
type input "****"
click button "submit" at bounding box center [672, 196] width 17 height 15
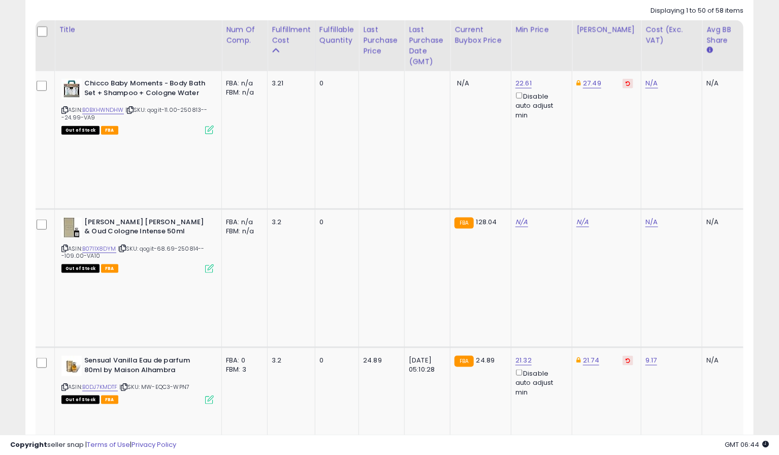
drag, startPoint x: 9, startPoint y: 262, endPoint x: 119, endPoint y: 249, distance: 111.5
click at [623, 88] on link "9.17" at bounding box center [652, 83] width 12 height 10
drag, startPoint x: 578, startPoint y: 197, endPoint x: 572, endPoint y: 195, distance: 6.9
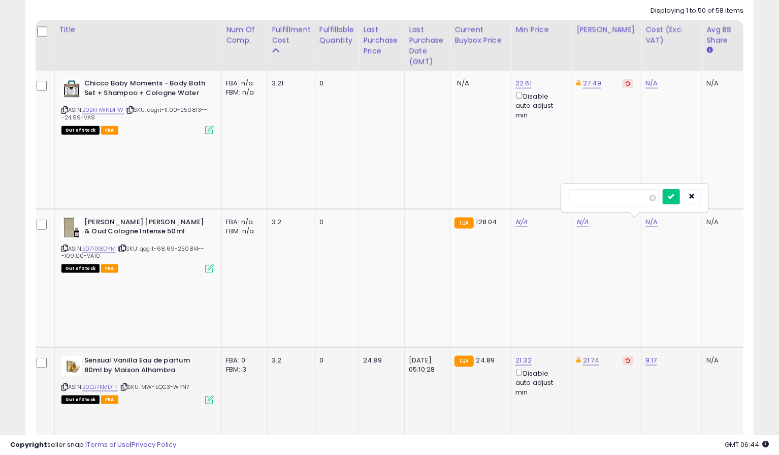
click at [572, 195] on input "****" at bounding box center [614, 197] width 90 height 17
type input "**"
click button "submit" at bounding box center [671, 196] width 17 height 15
click at [623, 87] on link "N/A" at bounding box center [652, 83] width 12 height 10
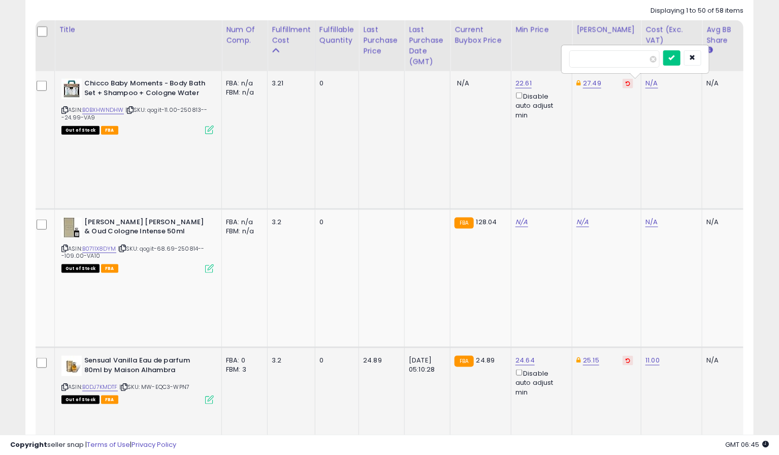
click at [623, 62] on input "number" at bounding box center [615, 58] width 90 height 17
drag, startPoint x: 637, startPoint y: 65, endPoint x: 644, endPoint y: 59, distance: 8.7
click at [623, 65] on input "number" at bounding box center [615, 58] width 90 height 17
type input "***"
click button "submit" at bounding box center [672, 57] width 17 height 15
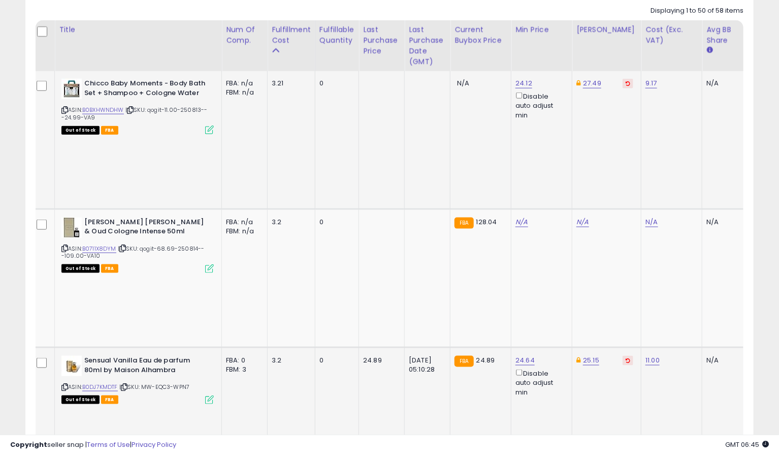
drag, startPoint x: 767, startPoint y: 328, endPoint x: 485, endPoint y: 36, distance: 406.4
click at [526, 82] on link "24.12" at bounding box center [524, 83] width 17 height 10
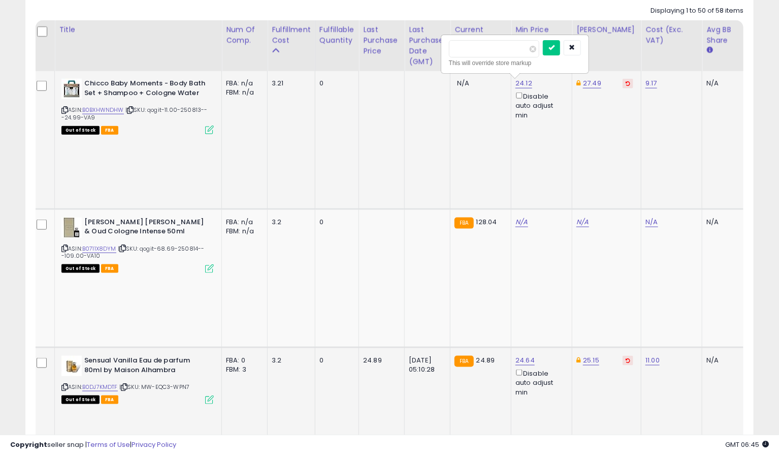
drag, startPoint x: 496, startPoint y: 51, endPoint x: 446, endPoint y: 51, distance: 49.8
click at [446, 51] on div "***** This will override store markup" at bounding box center [515, 54] width 146 height 37
type input "*****"
click button "submit" at bounding box center [551, 47] width 17 height 15
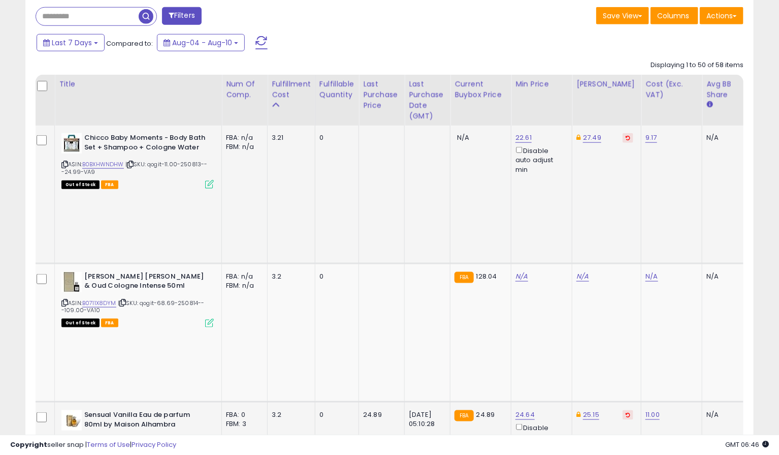
scroll to position [417, 0]
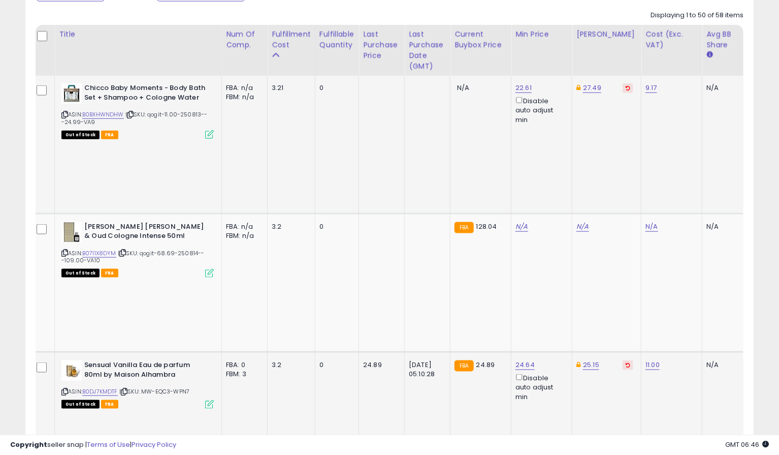
scroll to position [473, 0]
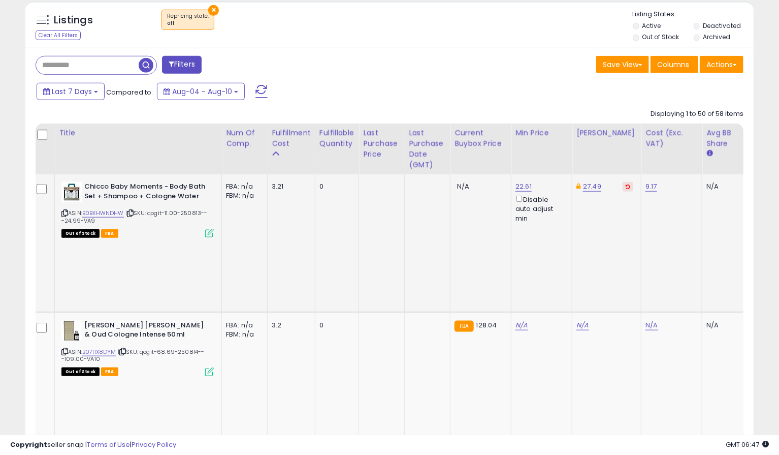
scroll to position [529, 0]
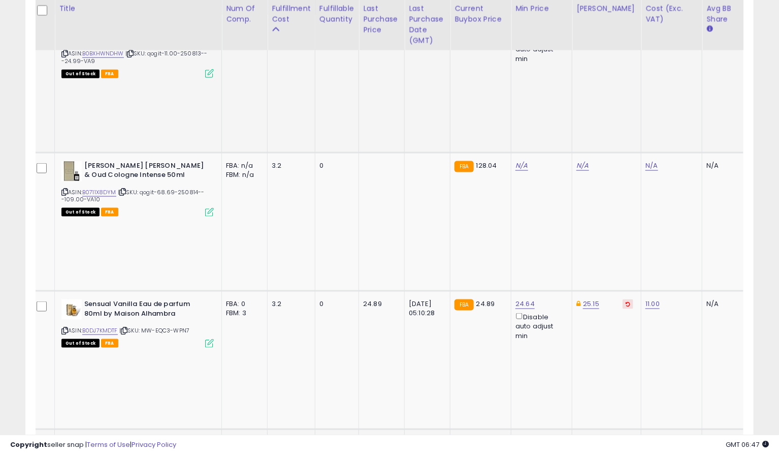
click at [623, 171] on link "N/A" at bounding box center [652, 166] width 12 height 10
type input "***"
click button "submit" at bounding box center [672, 204] width 17 height 15
click at [533, 437] on div "18.67 Disable auto adjust min" at bounding box center [540, 457] width 49 height 41
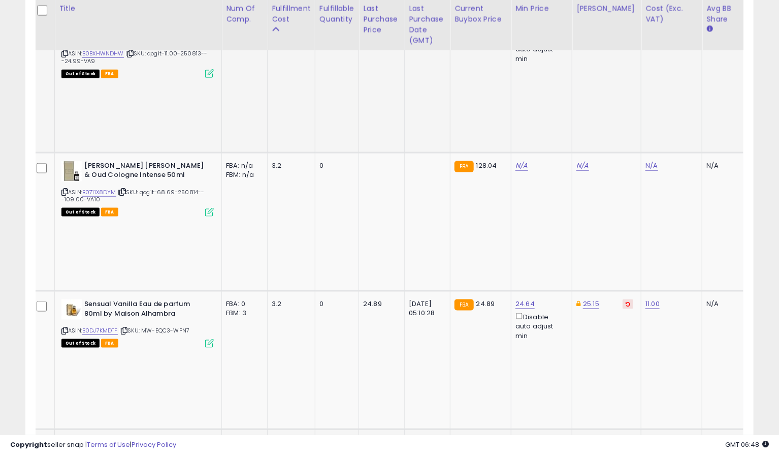
click at [524, 32] on link "18.67" at bounding box center [524, 27] width 16 height 10
drag, startPoint x: 500, startPoint y: 195, endPoint x: 454, endPoint y: 199, distance: 46.9
click at [454, 199] on input "*****" at bounding box center [494, 194] width 90 height 17
type input "*****"
click button "submit" at bounding box center [551, 193] width 17 height 15
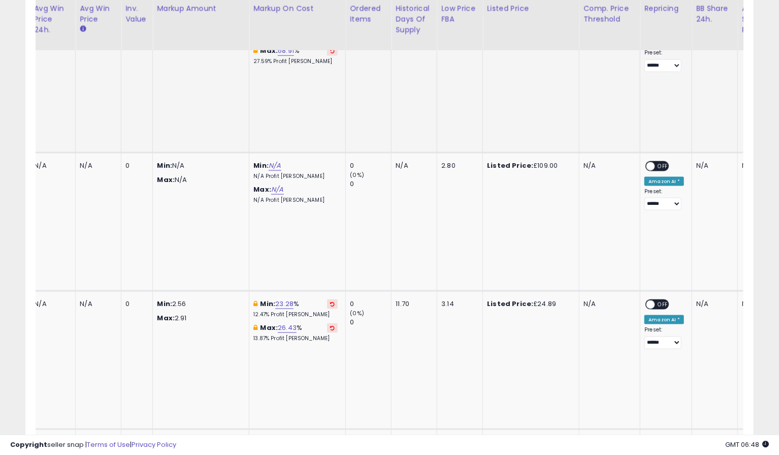
scroll to position [0, 753]
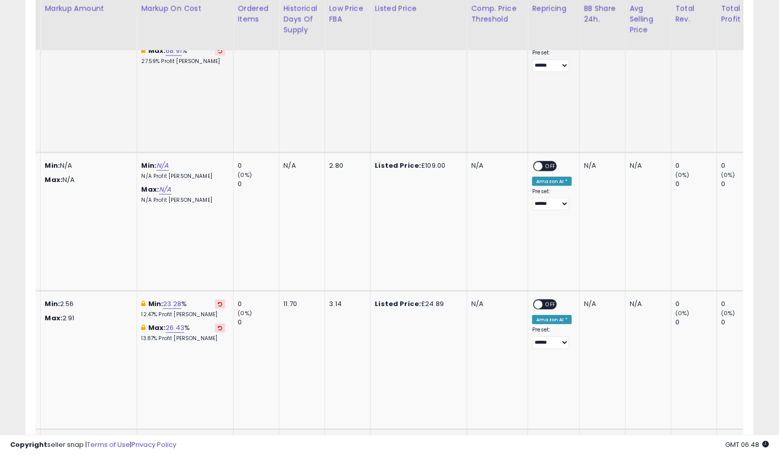
click at [546, 438] on span "OFF" at bounding box center [552, 442] width 16 height 9
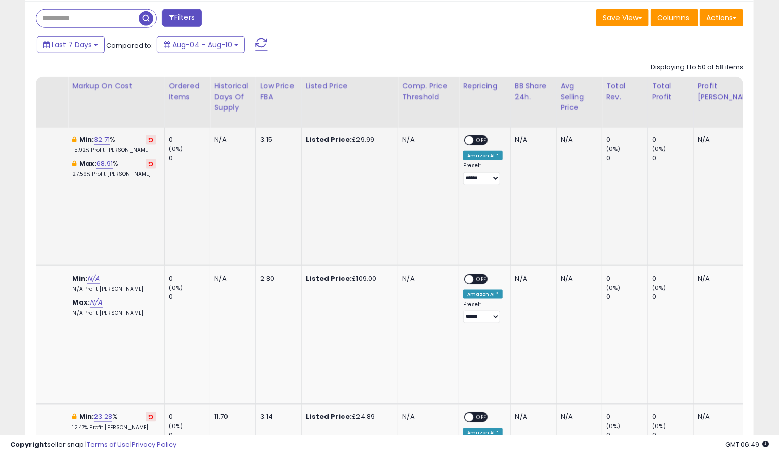
click at [477, 139] on span "OFF" at bounding box center [483, 140] width 16 height 9
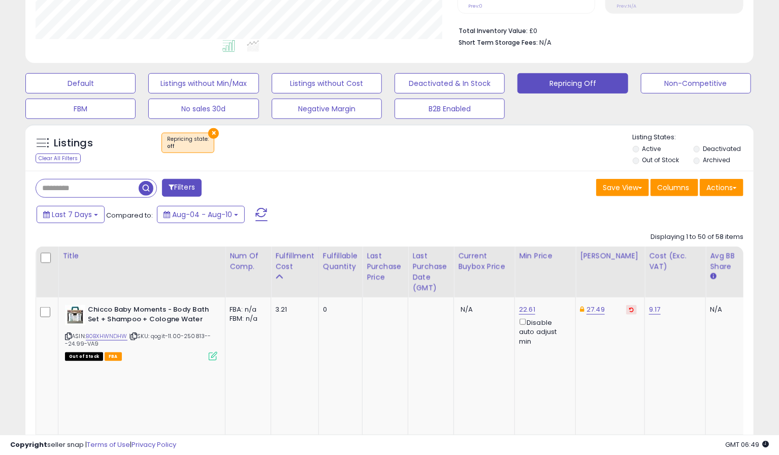
drag, startPoint x: 211, startPoint y: 131, endPoint x: 166, endPoint y: 129, distance: 45.8
click at [212, 131] on button "×" at bounding box center [213, 133] width 11 height 11
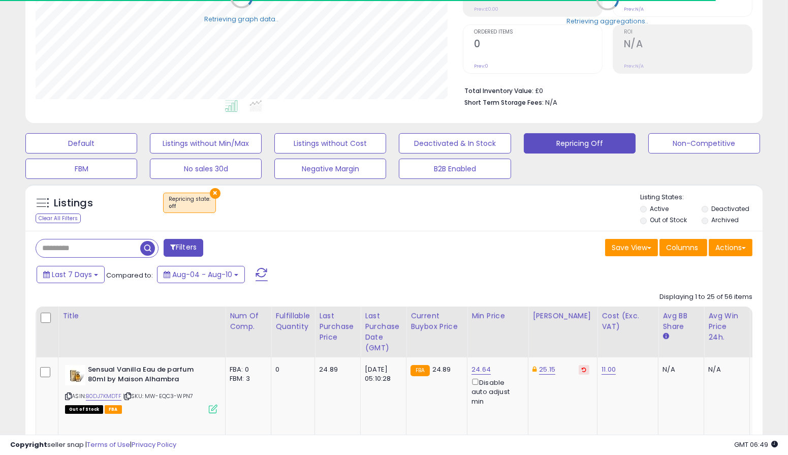
select select "**"
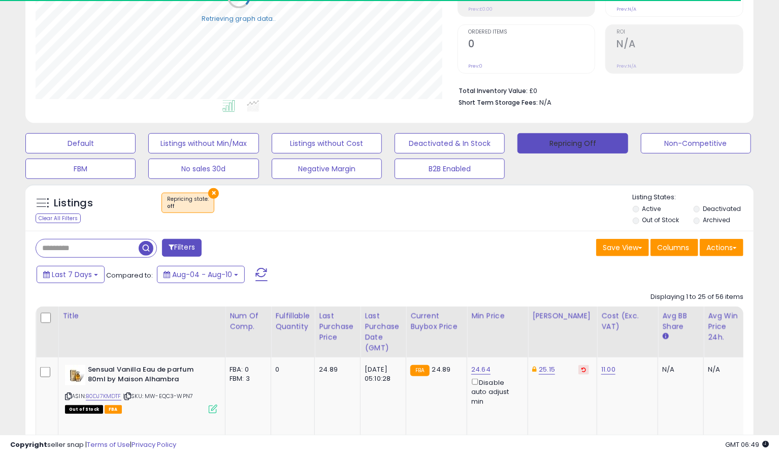
click at [578, 140] on button "Repricing Off" at bounding box center [573, 143] width 110 height 20
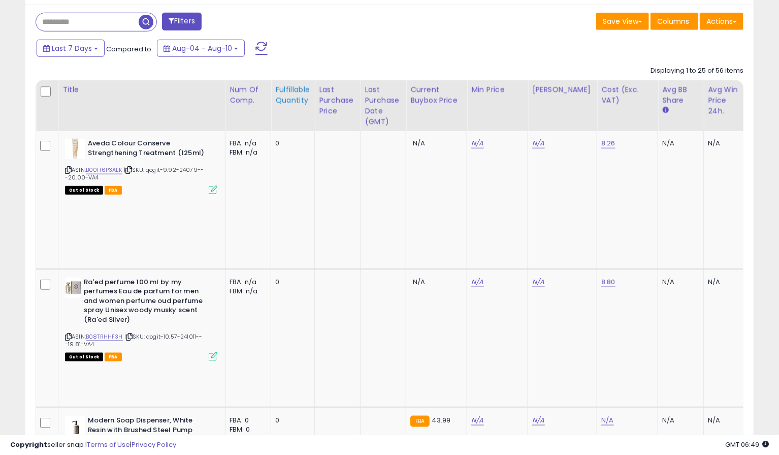
click at [303, 117] on th "Fulfillable Quantity" at bounding box center [293, 105] width 44 height 51
click at [304, 94] on div "Fulfillable Quantity" at bounding box center [292, 94] width 35 height 21
click at [326, 29] on div "Filters" at bounding box center [209, 23] width 362 height 20
